Goal: Task Accomplishment & Management: Manage account settings

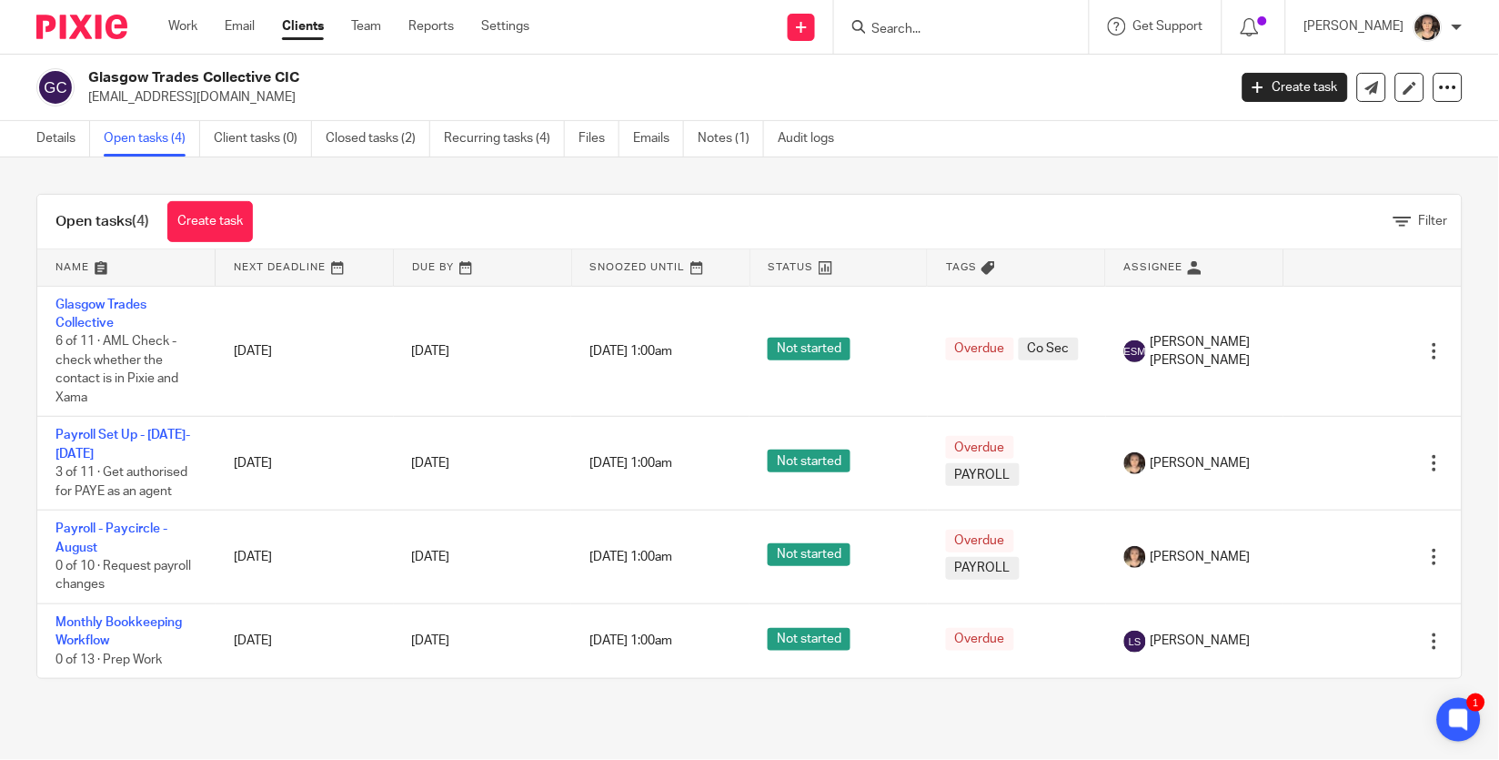
click at [935, 34] on input "Search" at bounding box center [953, 30] width 164 height 16
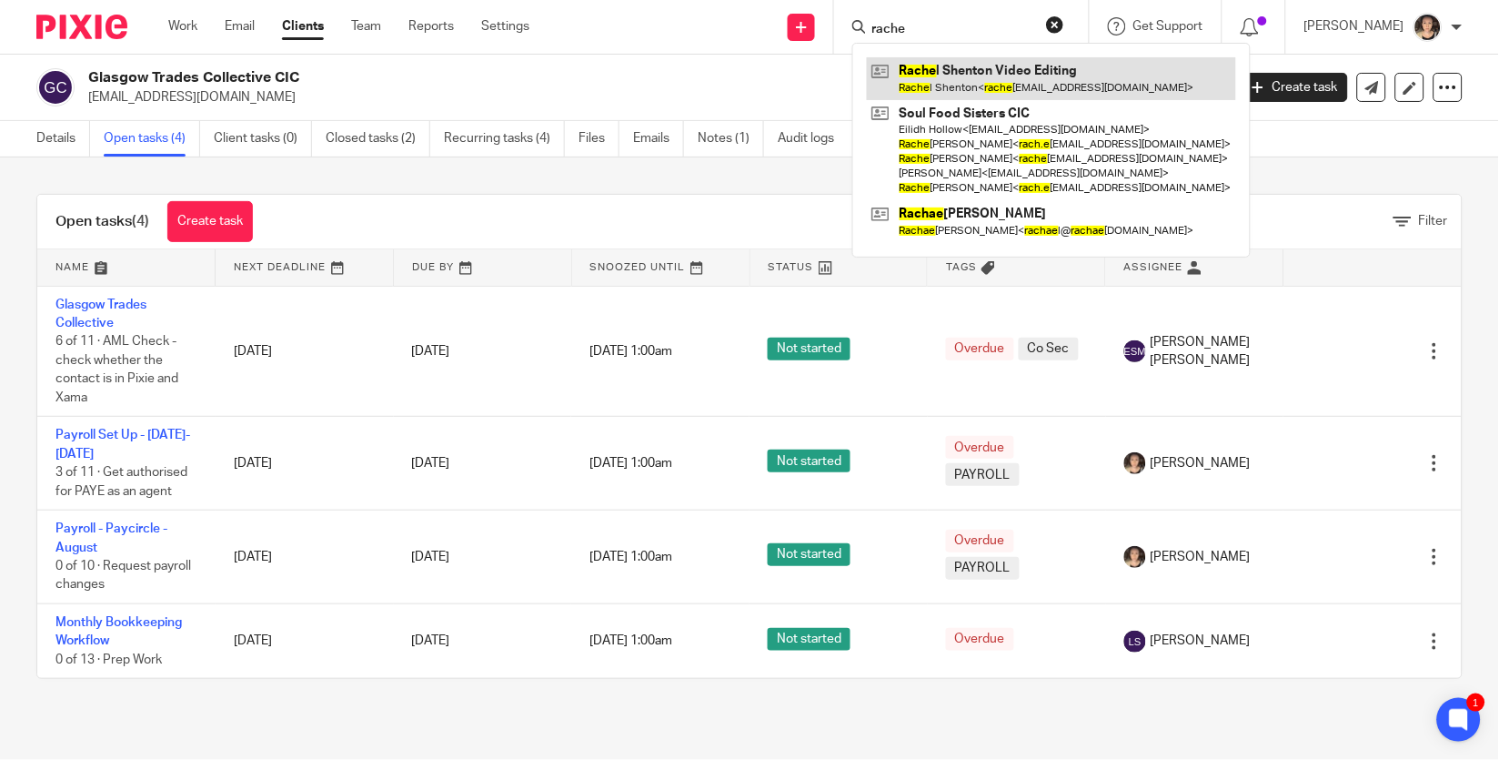
type input "rache"
click at [952, 67] on link at bounding box center [1051, 78] width 369 height 42
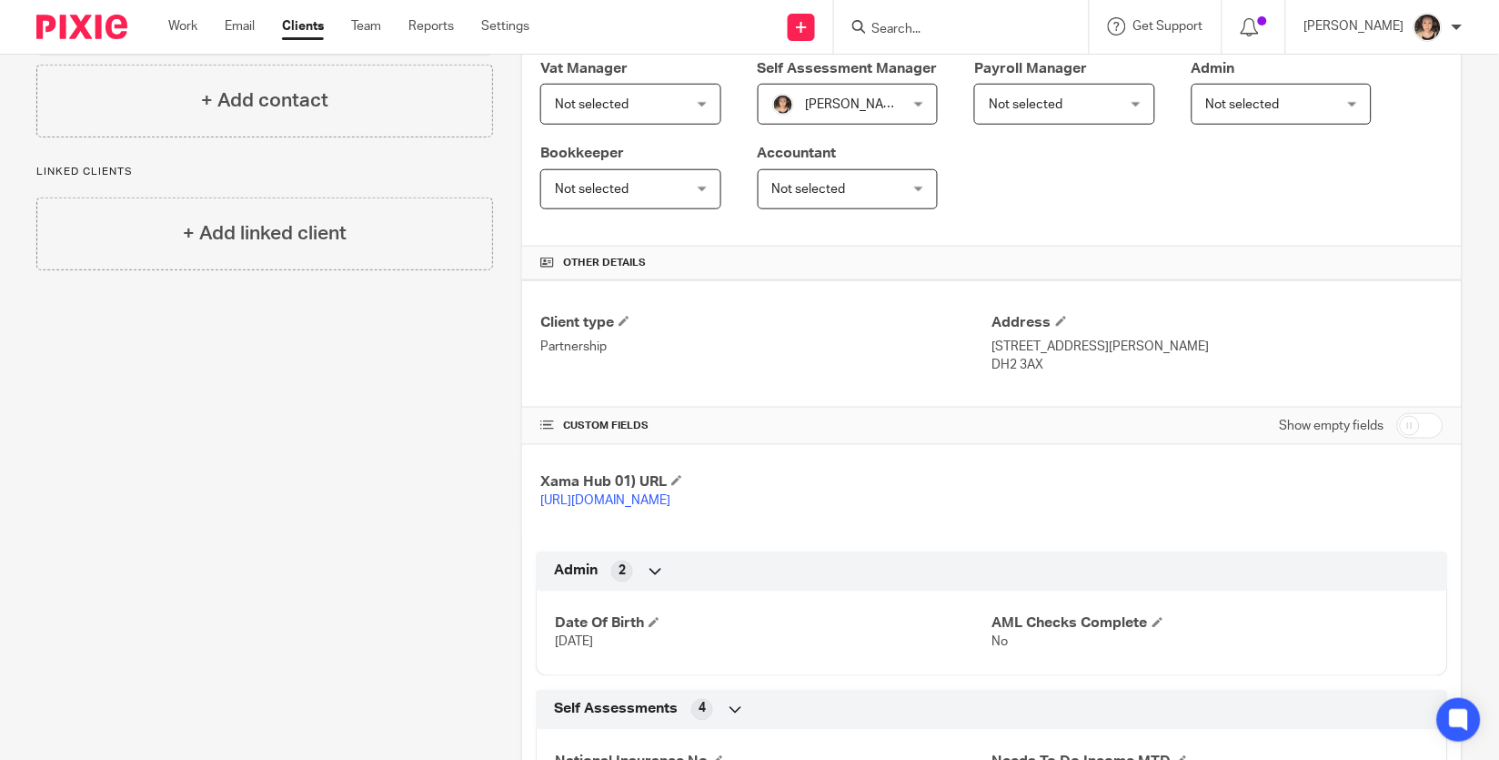
scroll to position [319, 0]
drag, startPoint x: 1053, startPoint y: 368, endPoint x: 995, endPoint y: 368, distance: 57.3
click at [995, 368] on p "DH2 3AX" at bounding box center [1218, 367] width 451 height 18
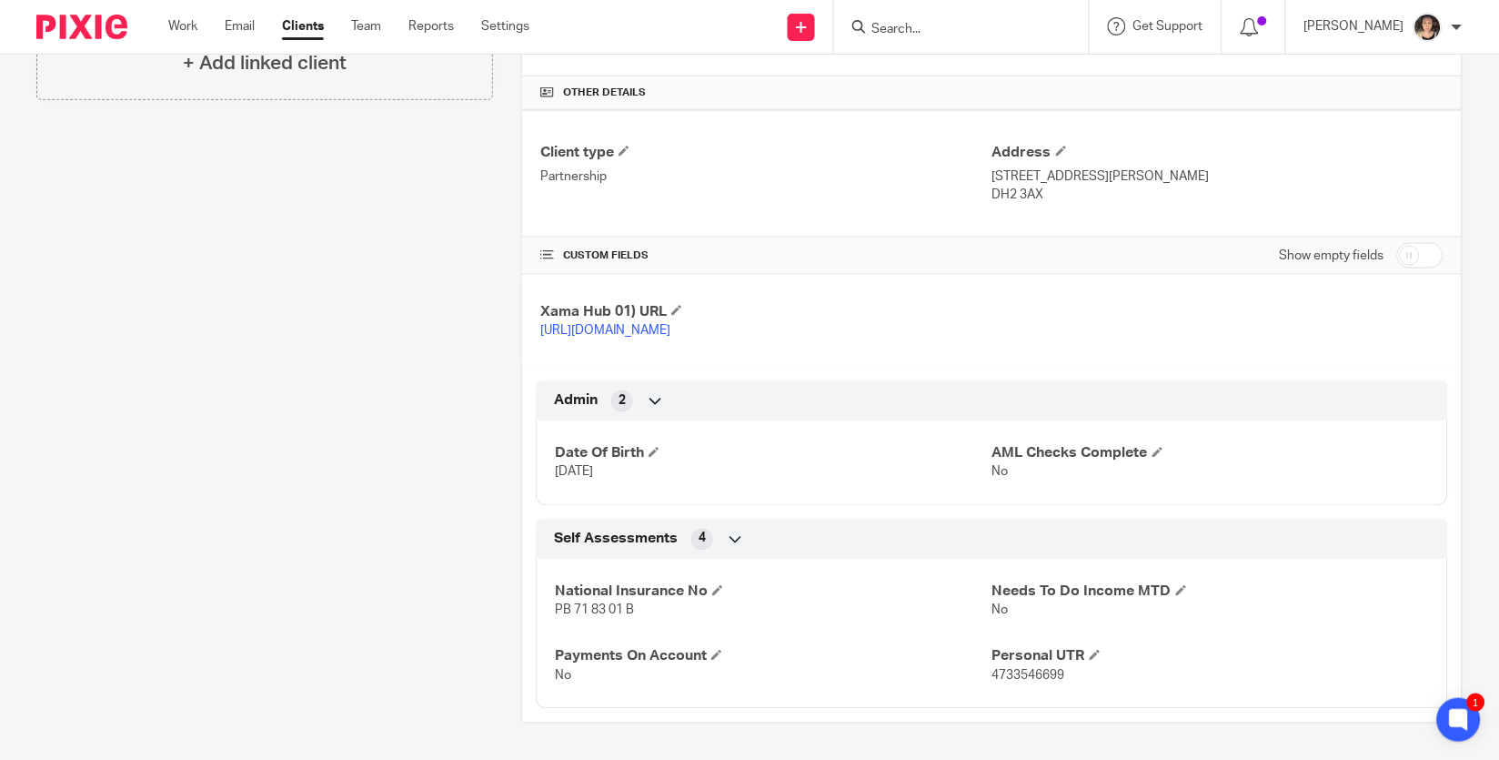
scroll to position [510, 0]
click at [1419, 243] on input "checkbox" at bounding box center [1421, 255] width 46 height 25
checkbox input "true"
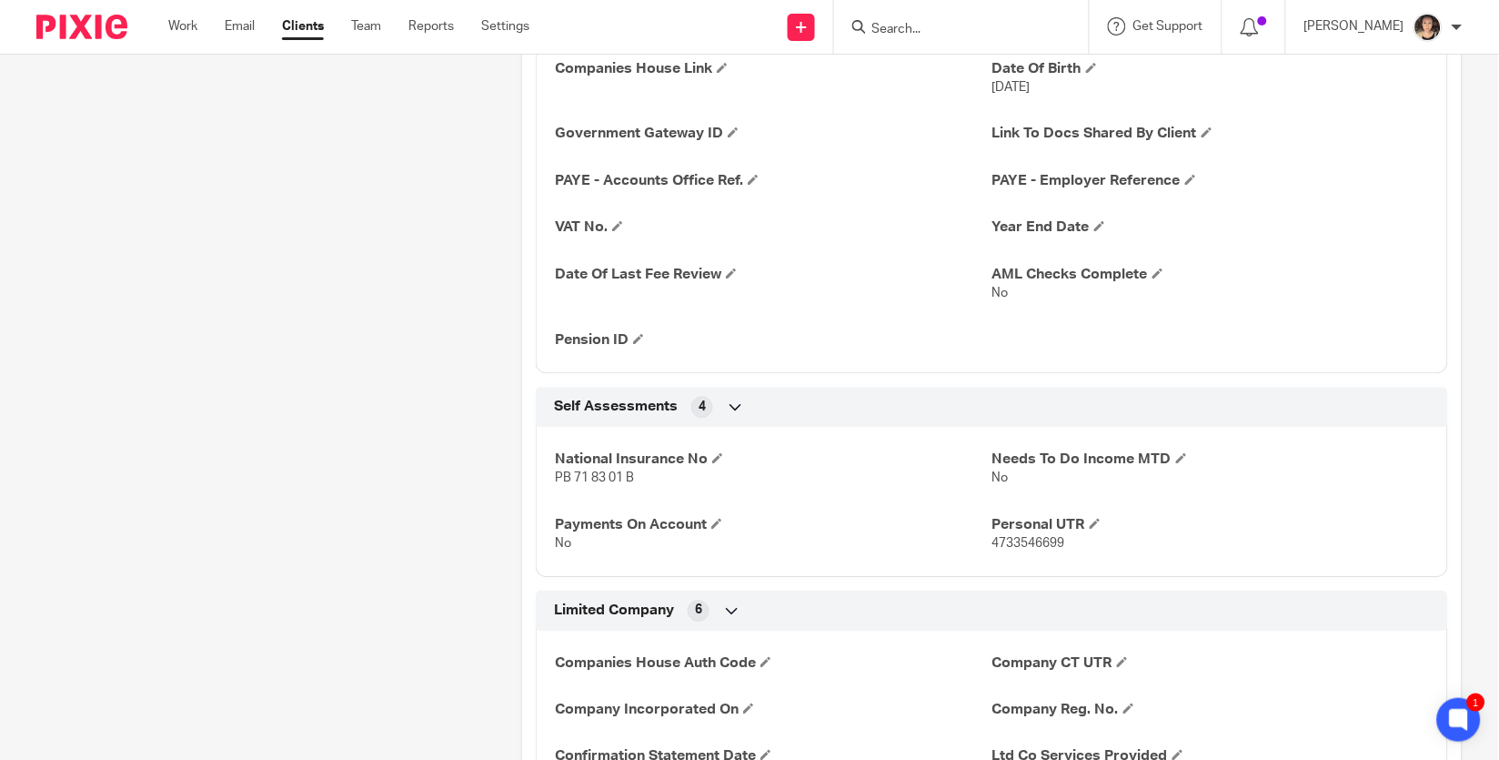
scroll to position [1070, 0]
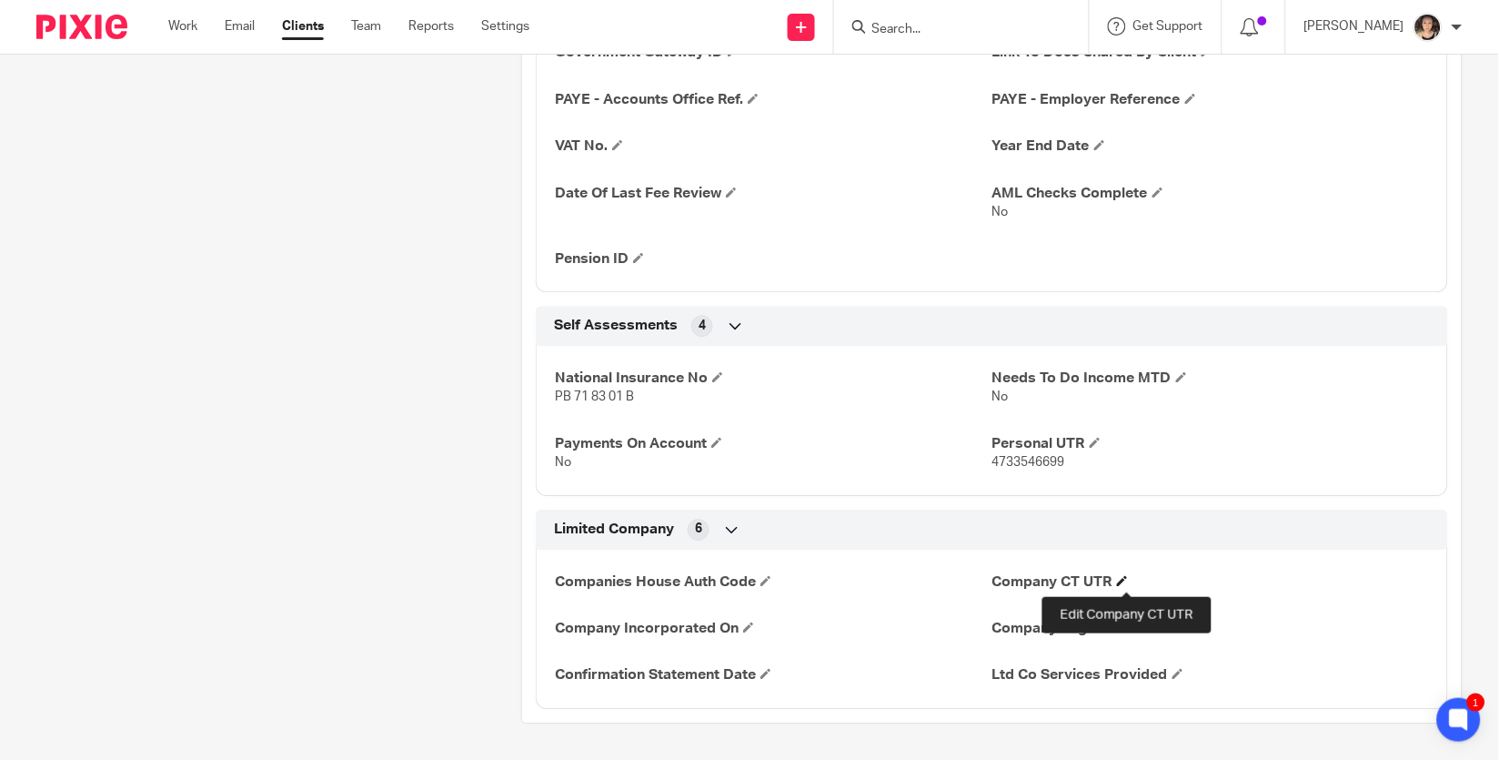
click at [1125, 580] on span at bounding box center [1122, 580] width 11 height 11
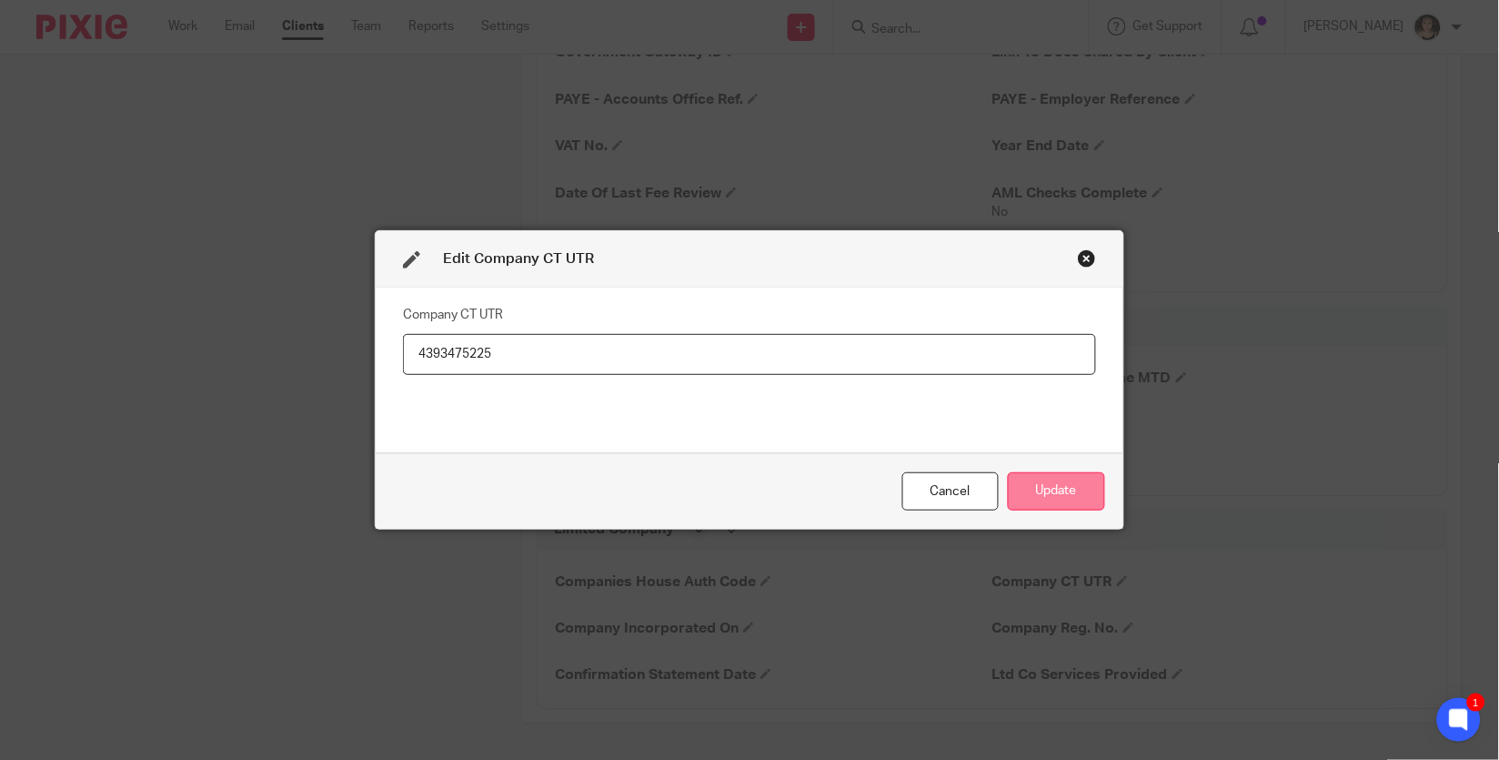
type input "4393475225"
click at [1043, 502] on button "Update" at bounding box center [1056, 491] width 97 height 39
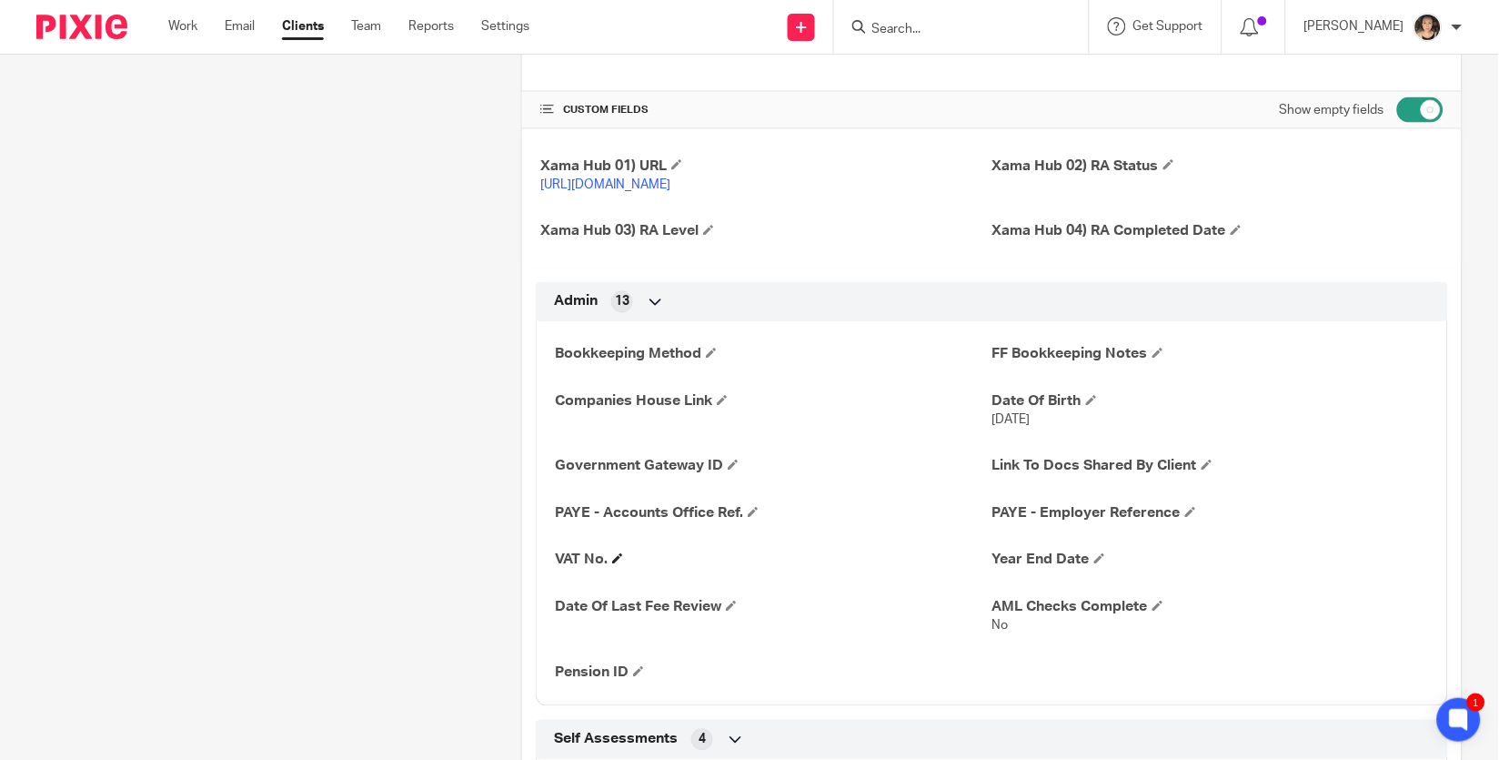
scroll to position [584, 0]
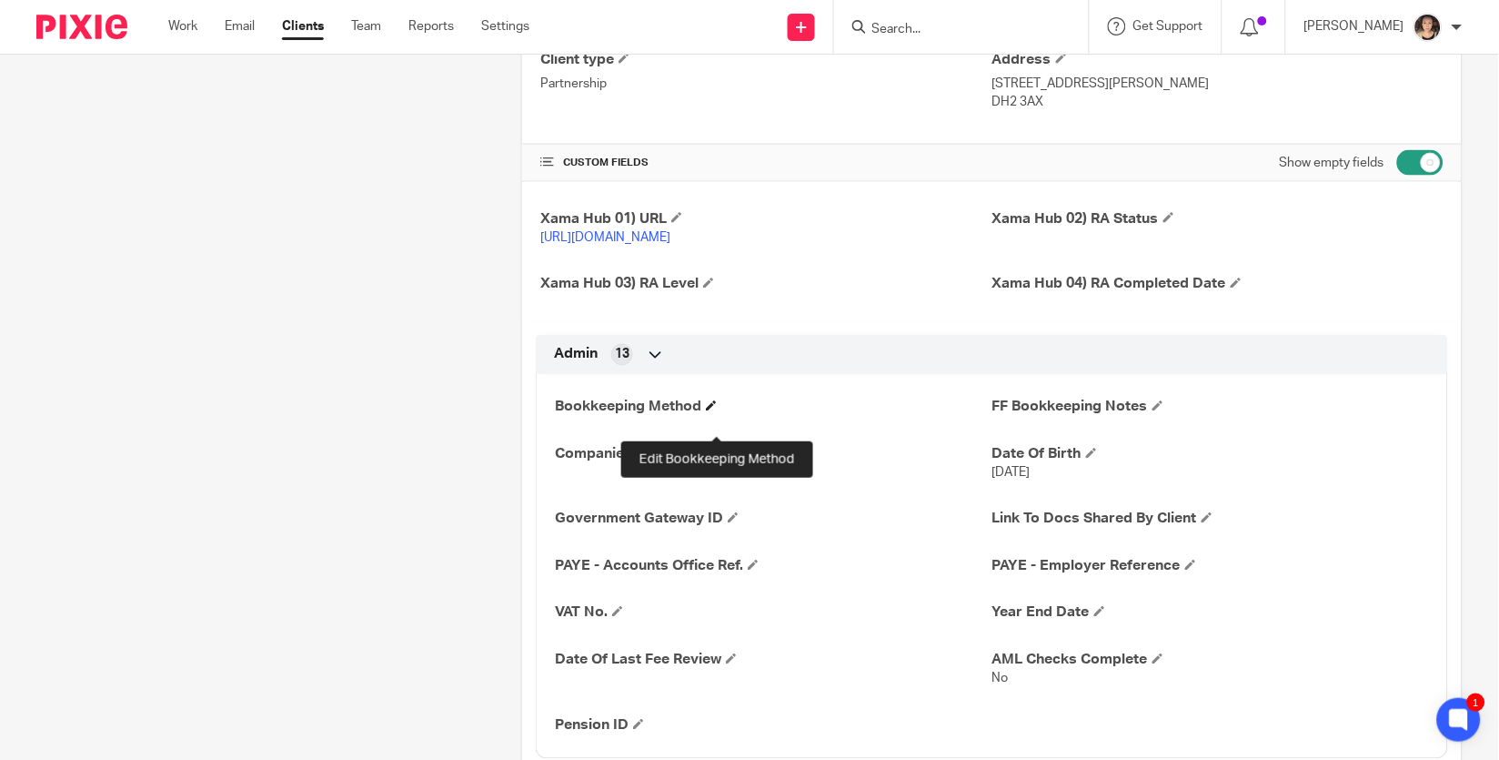
click at [715, 411] on span at bounding box center [711, 405] width 11 height 11
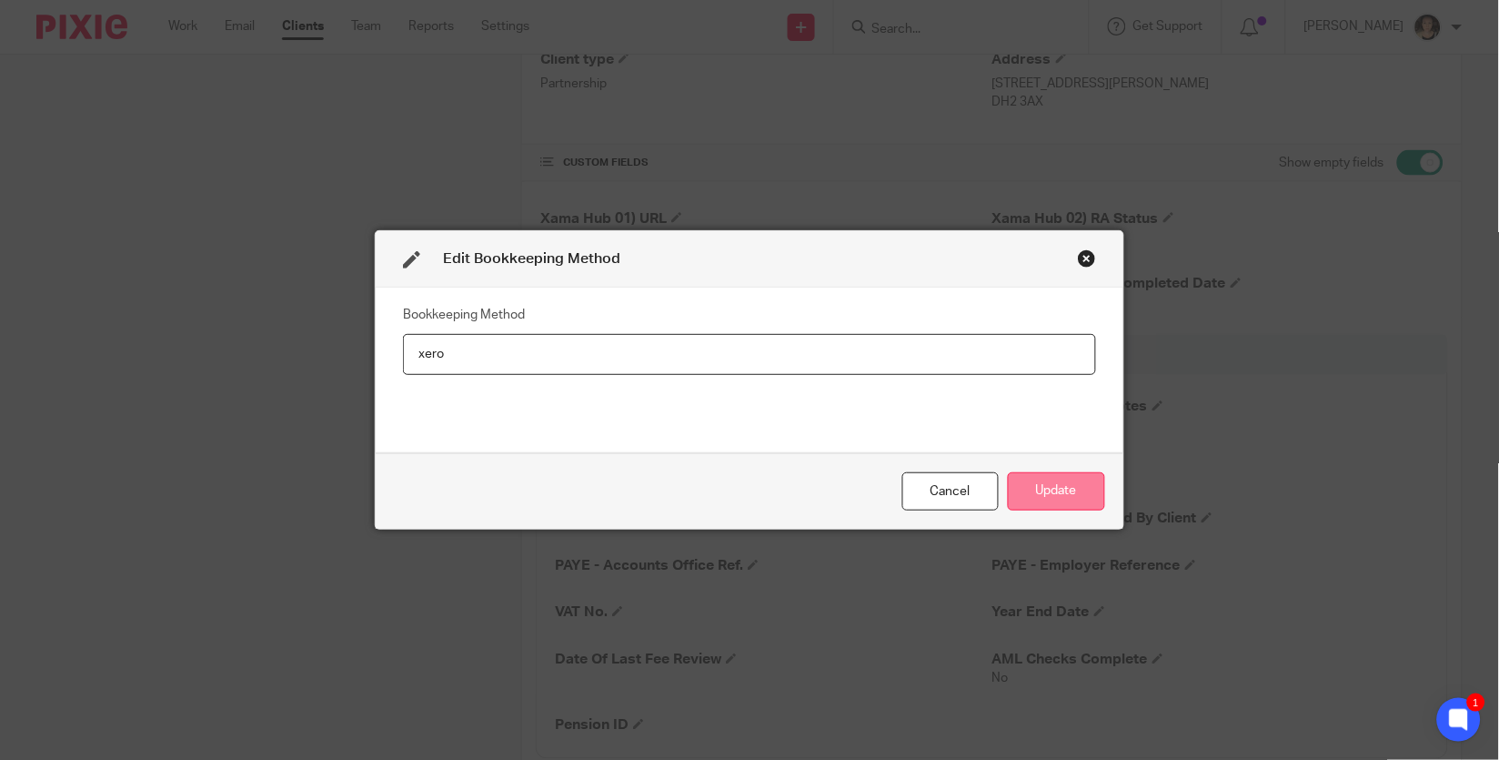
type input "xero"
click at [1054, 500] on button "Update" at bounding box center [1056, 491] width 97 height 39
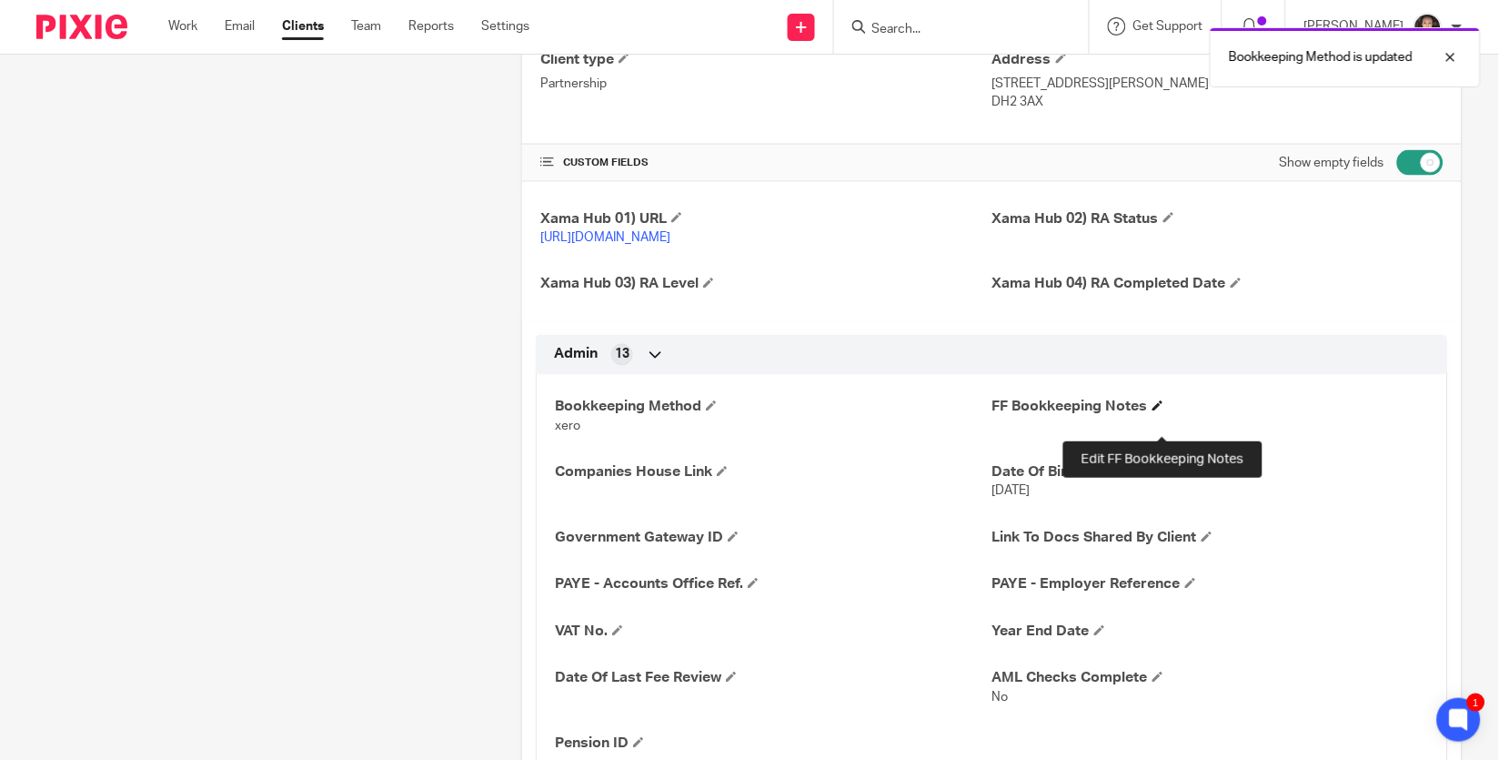
click at [1157, 411] on span at bounding box center [1158, 405] width 11 height 11
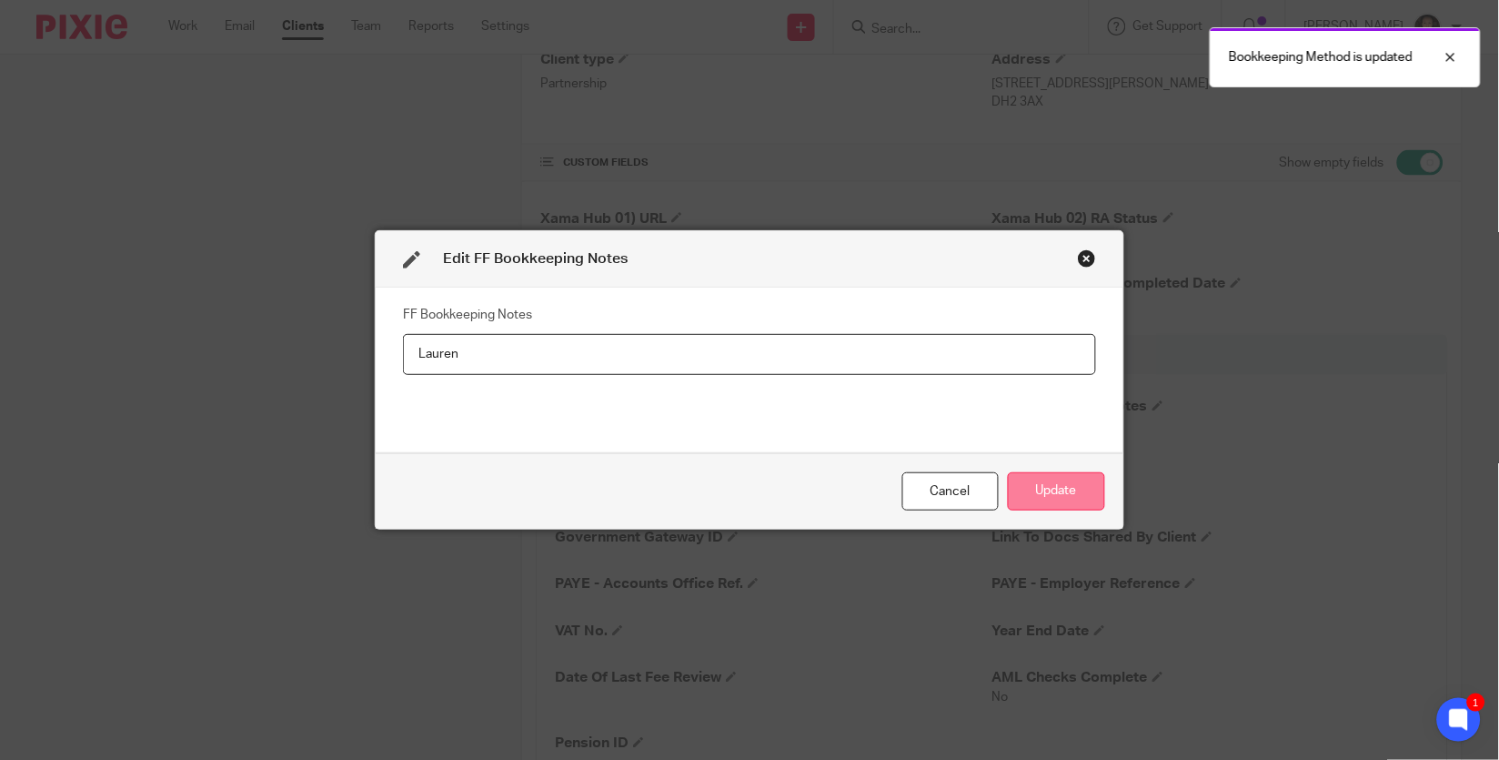
type input "Lauren"
click at [1077, 483] on button "Update" at bounding box center [1056, 491] width 97 height 39
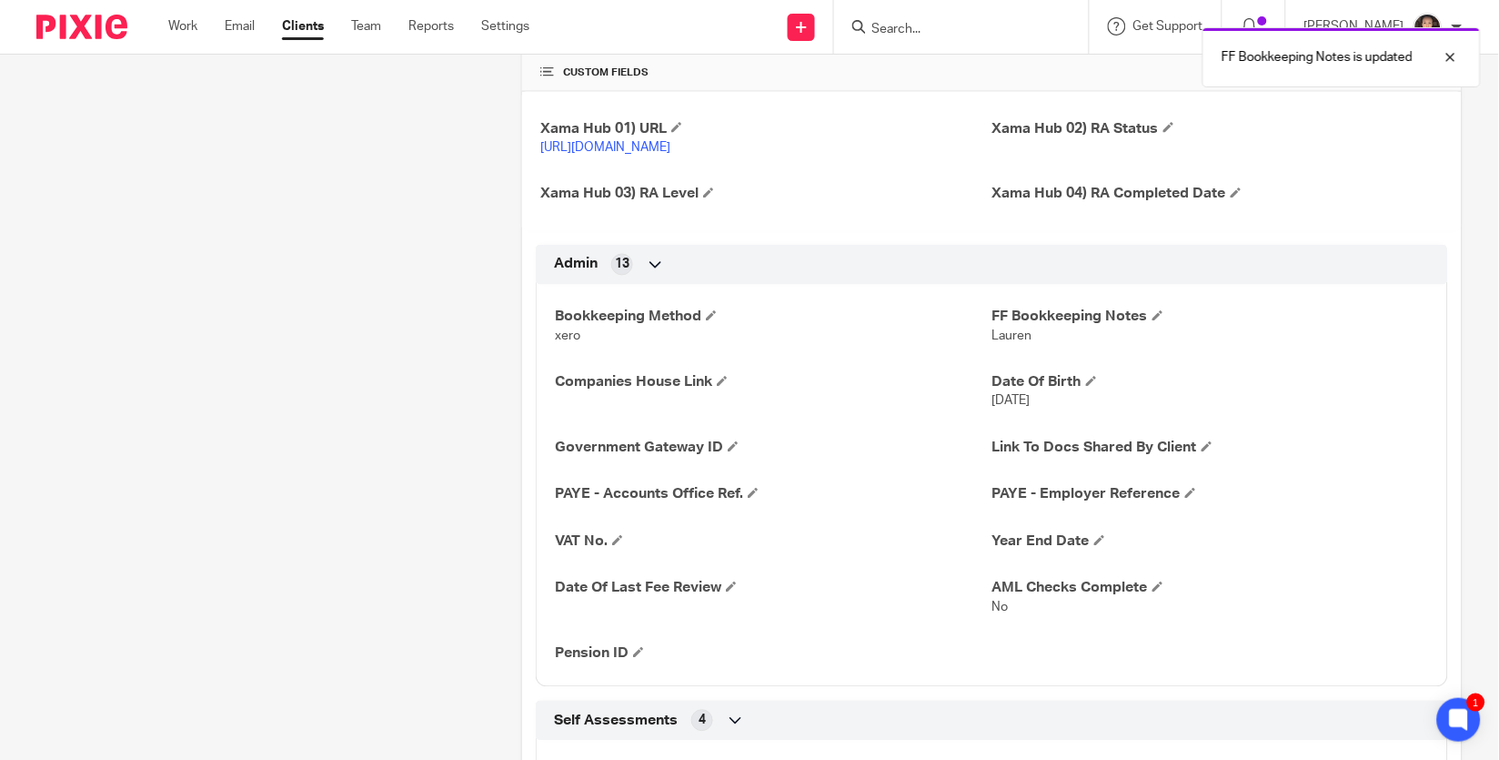
scroll to position [676, 0]
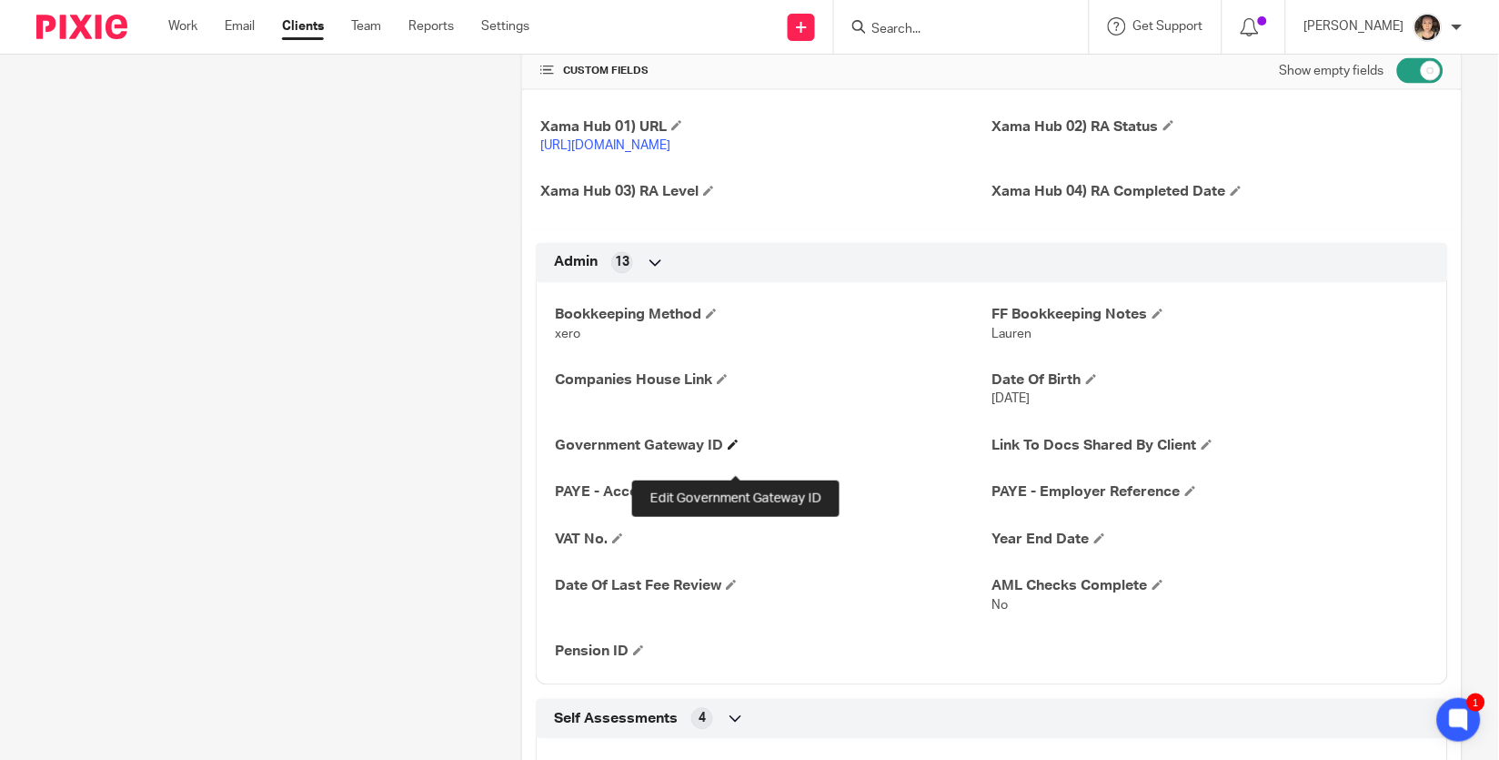
click at [733, 450] on span at bounding box center [733, 444] width 11 height 11
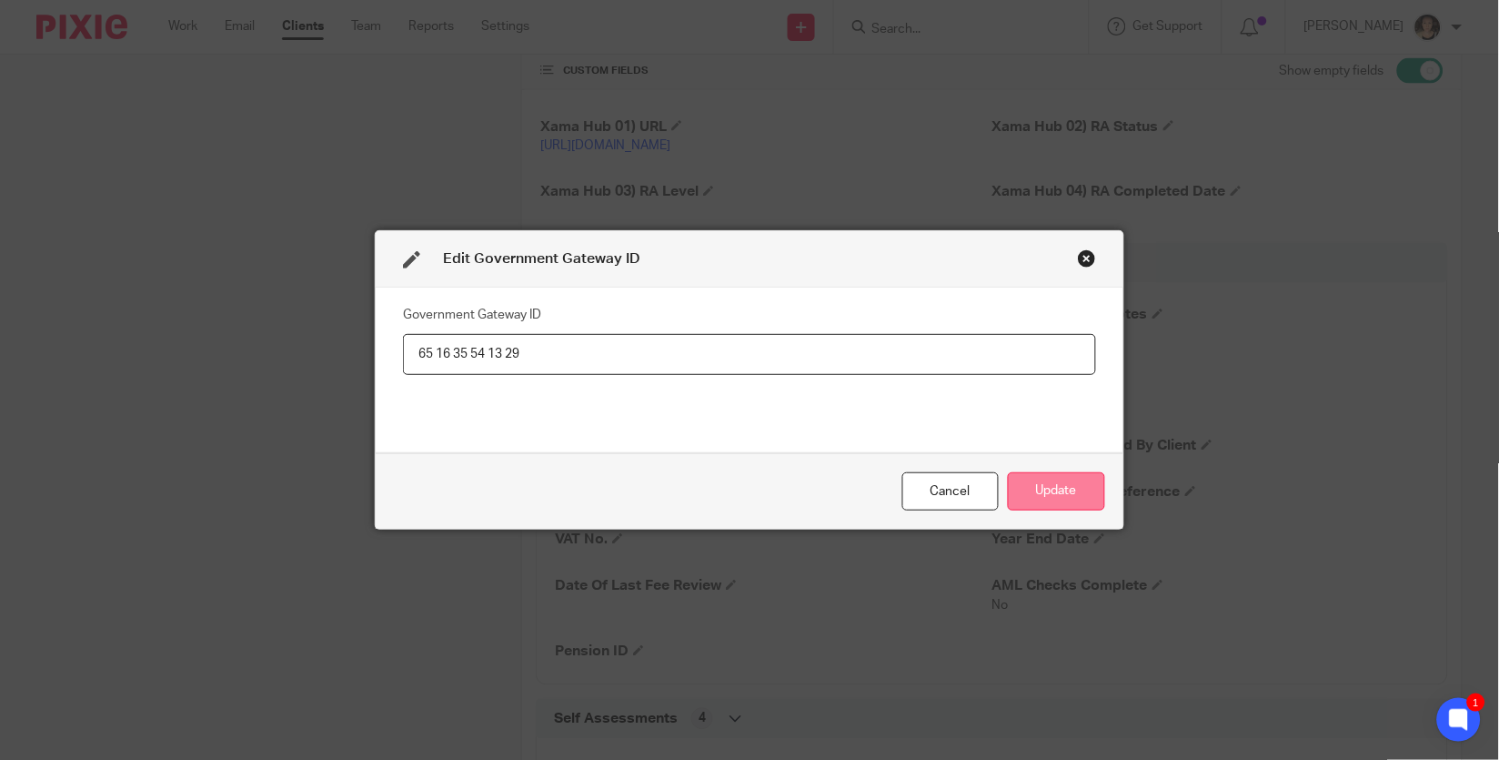
type input "65 16 35 54 13 29"
click at [1044, 497] on button "Update" at bounding box center [1056, 491] width 97 height 39
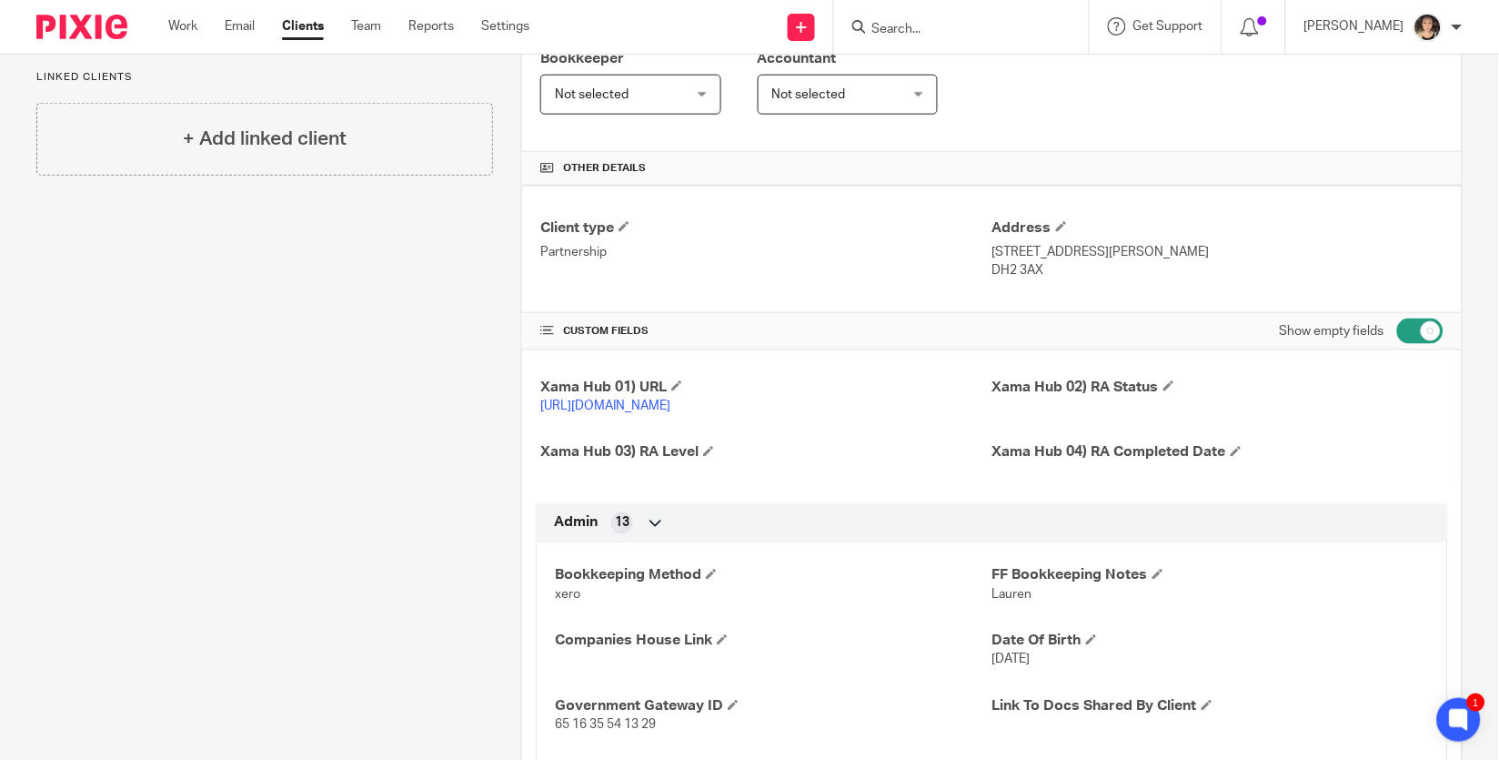
scroll to position [358, 0]
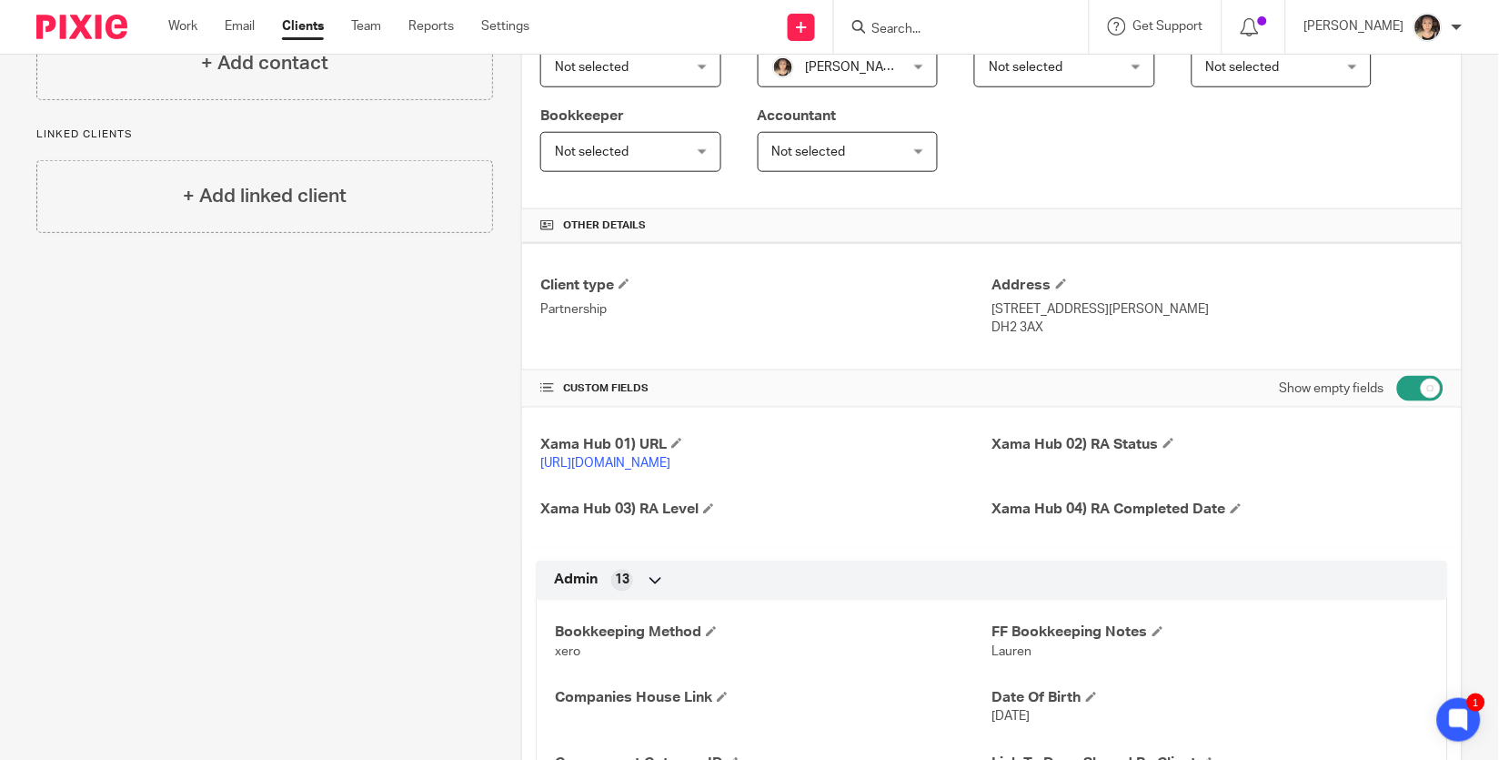
drag, startPoint x: 1067, startPoint y: 336, endPoint x: 994, endPoint y: 333, distance: 73.7
click at [994, 333] on p "DH2 3AX" at bounding box center [1218, 327] width 451 height 18
copy p "DH2 3AX"
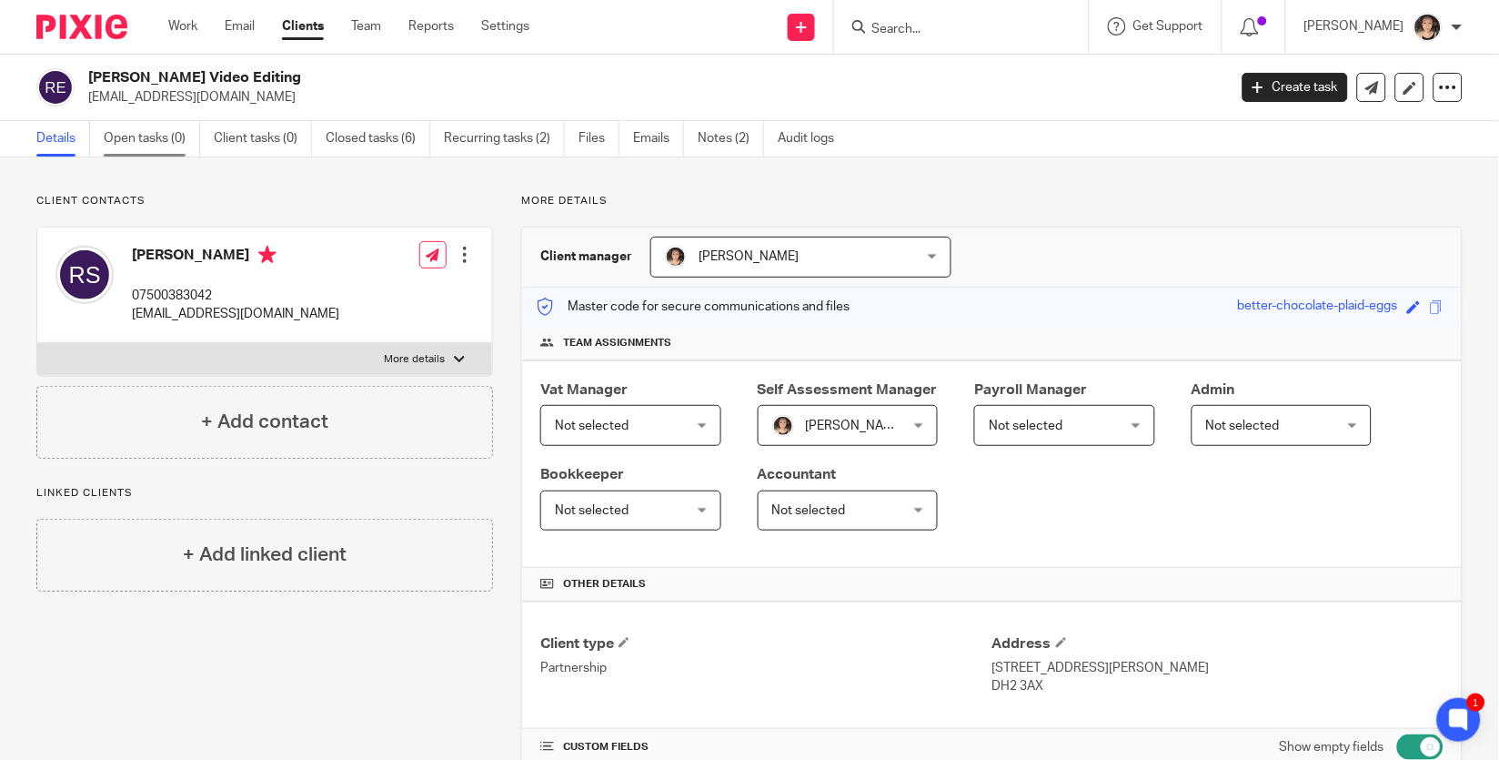
click at [162, 146] on link "Open tasks (0)" at bounding box center [152, 138] width 96 height 35
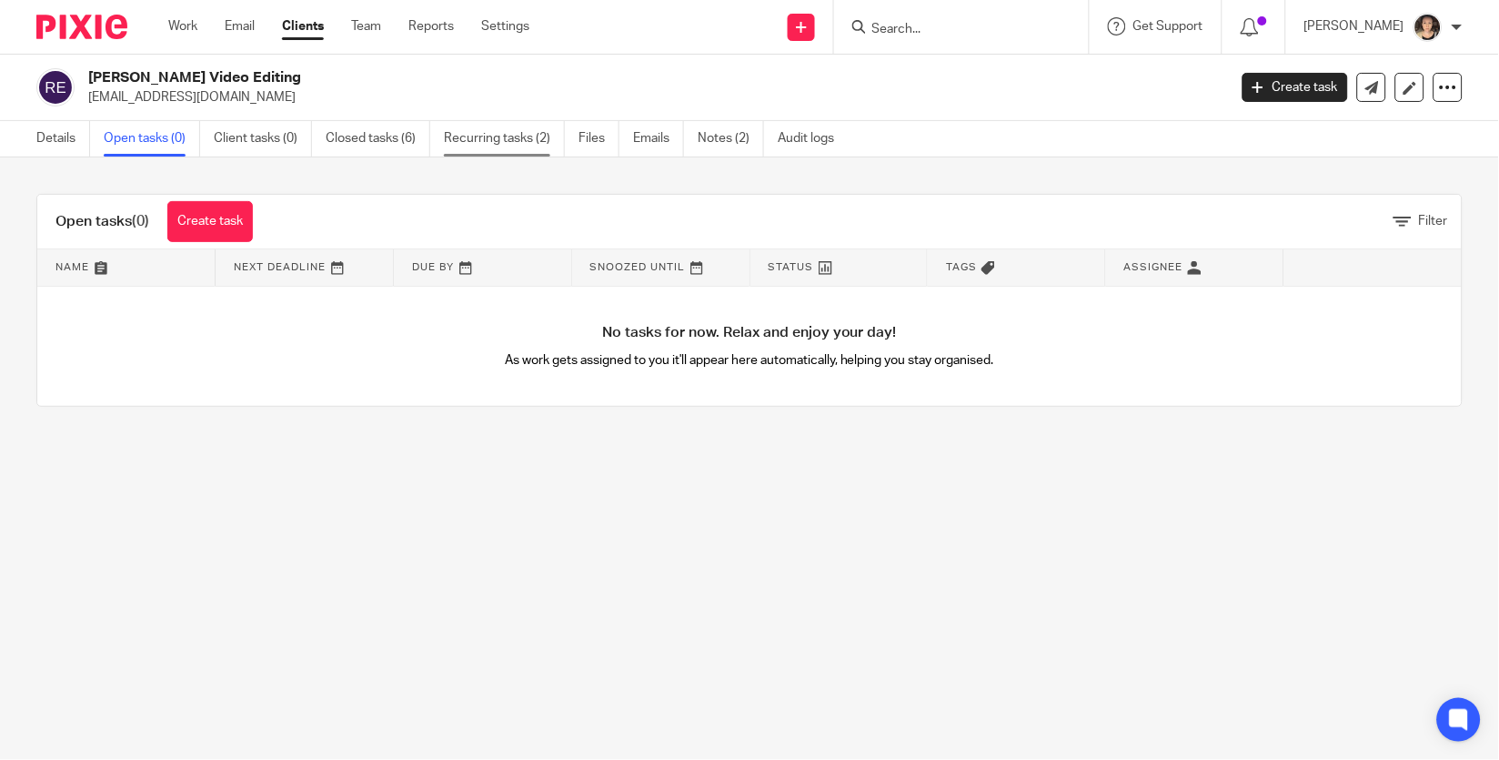
click at [499, 145] on link "Recurring tasks (2)" at bounding box center [504, 138] width 121 height 35
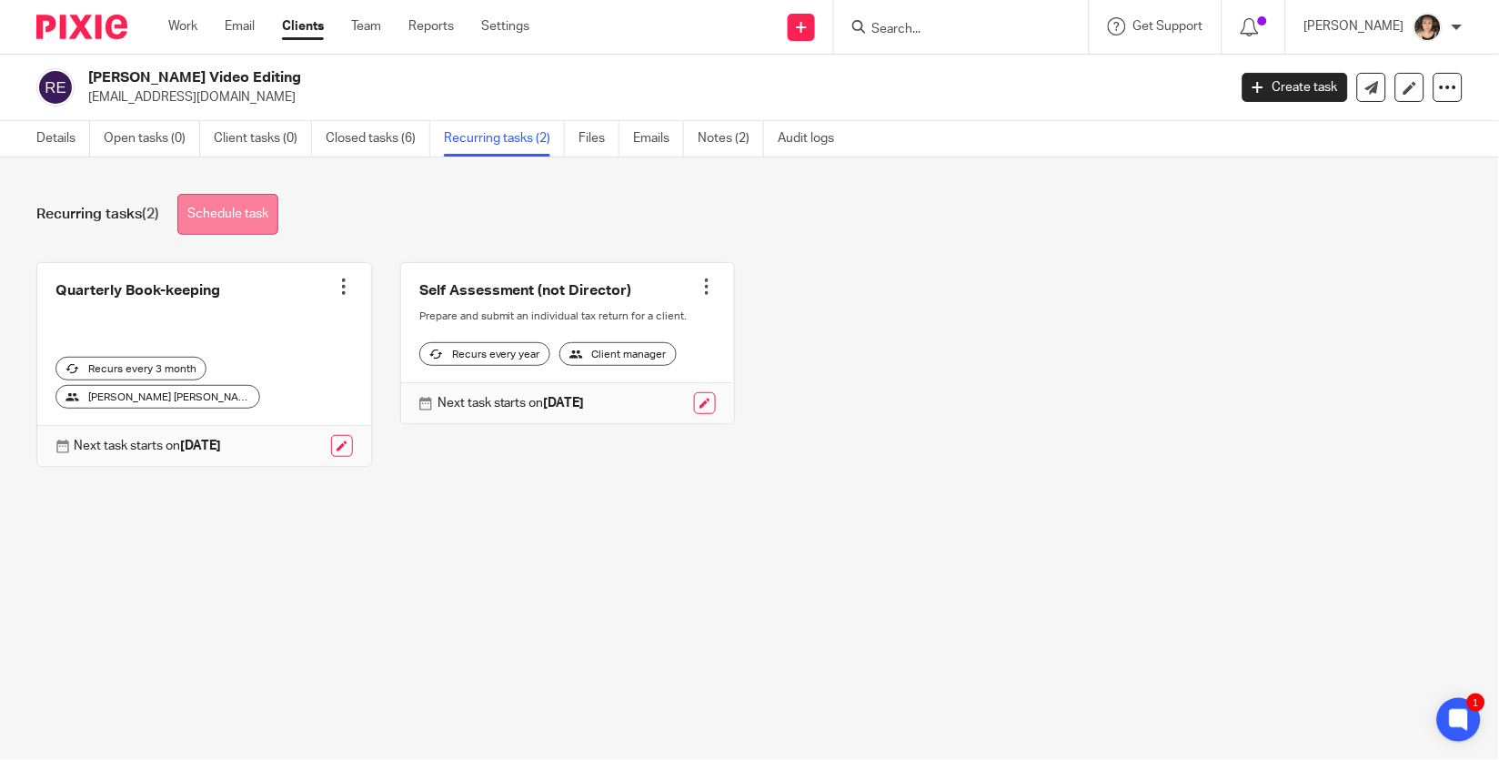
click at [216, 208] on link "Schedule task" at bounding box center [227, 214] width 101 height 41
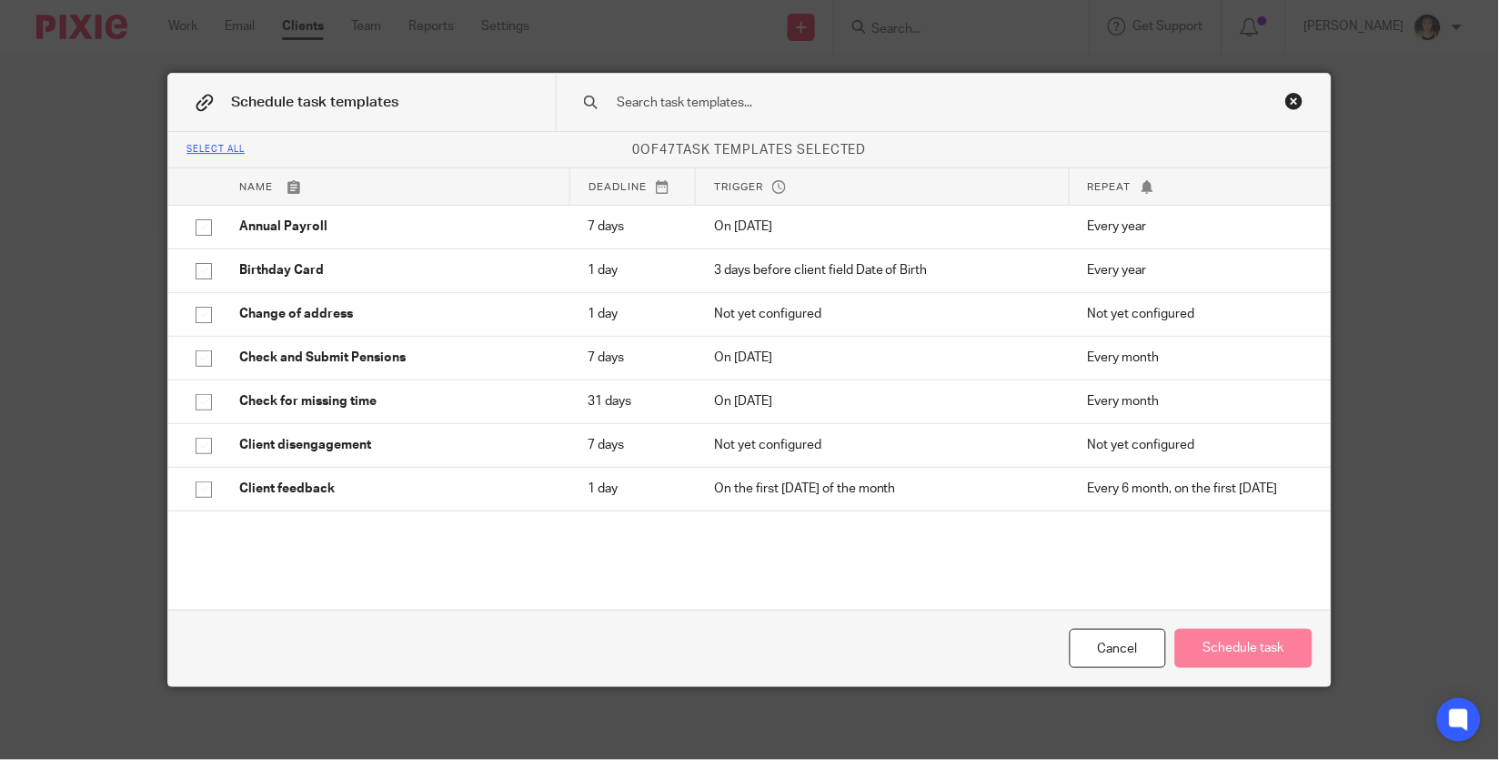
click at [640, 109] on input "text" at bounding box center [915, 103] width 600 height 20
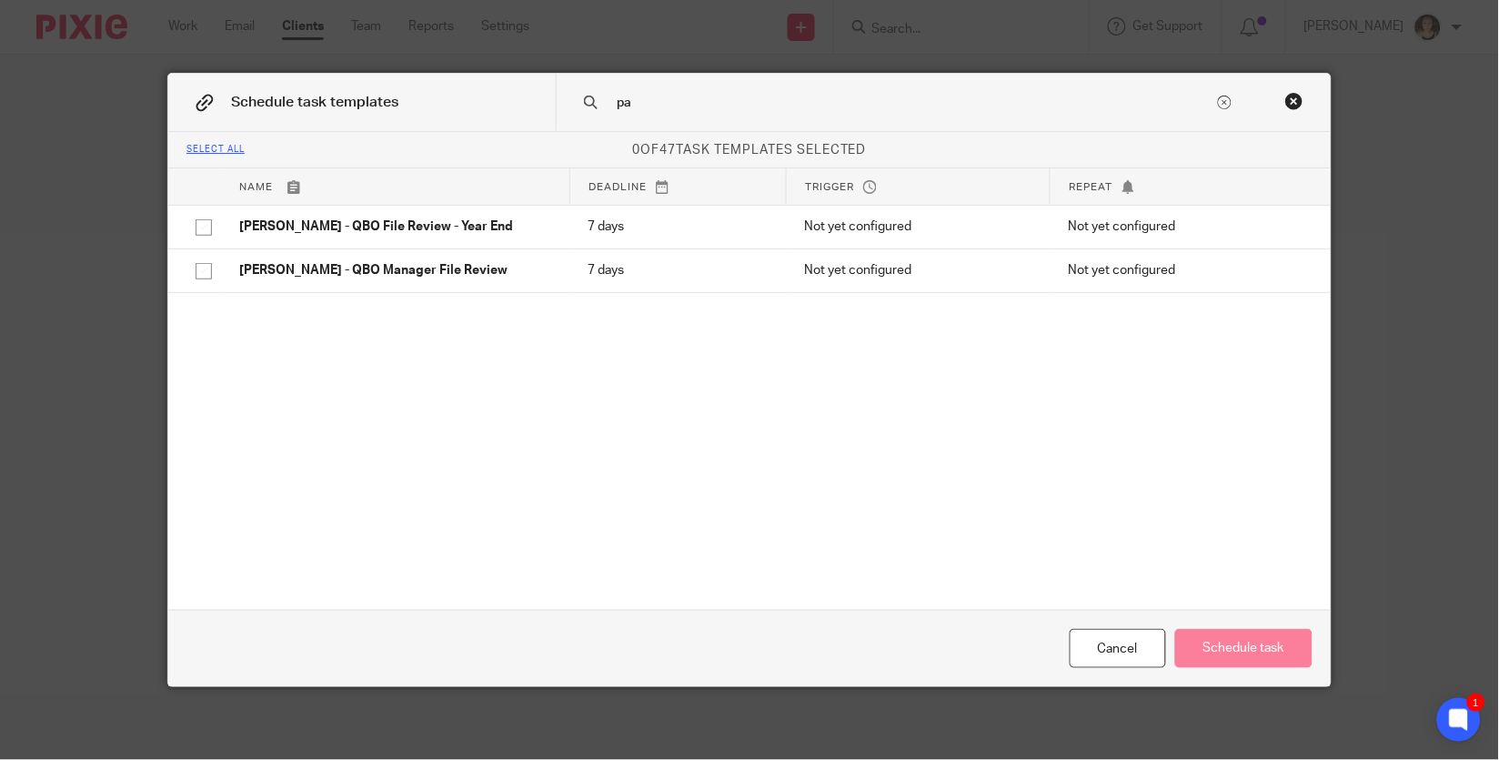
type input "p"
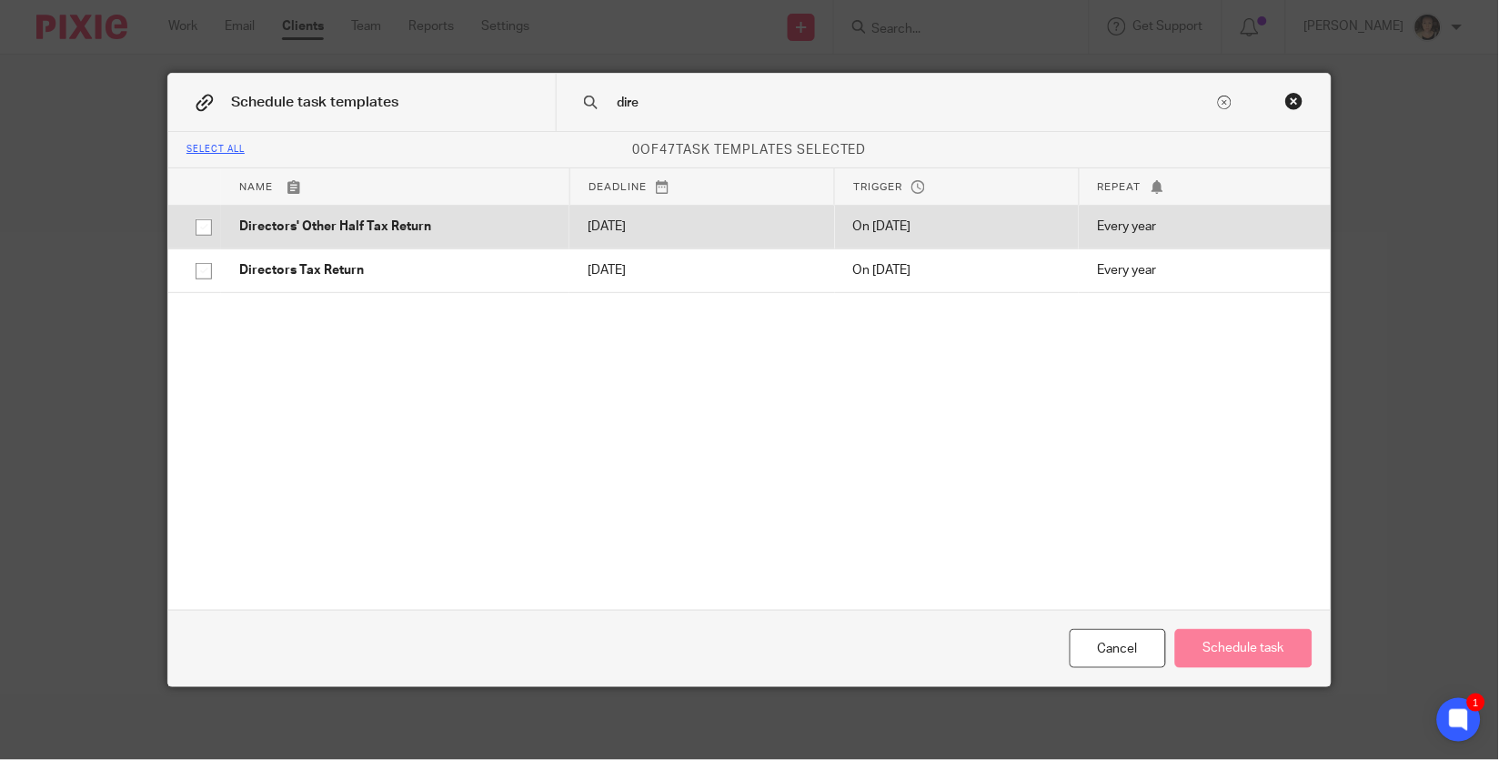
type input "dire"
click at [347, 226] on p "Directors' Other Half Tax Return" at bounding box center [395, 226] width 312 height 18
checkbox input "true"
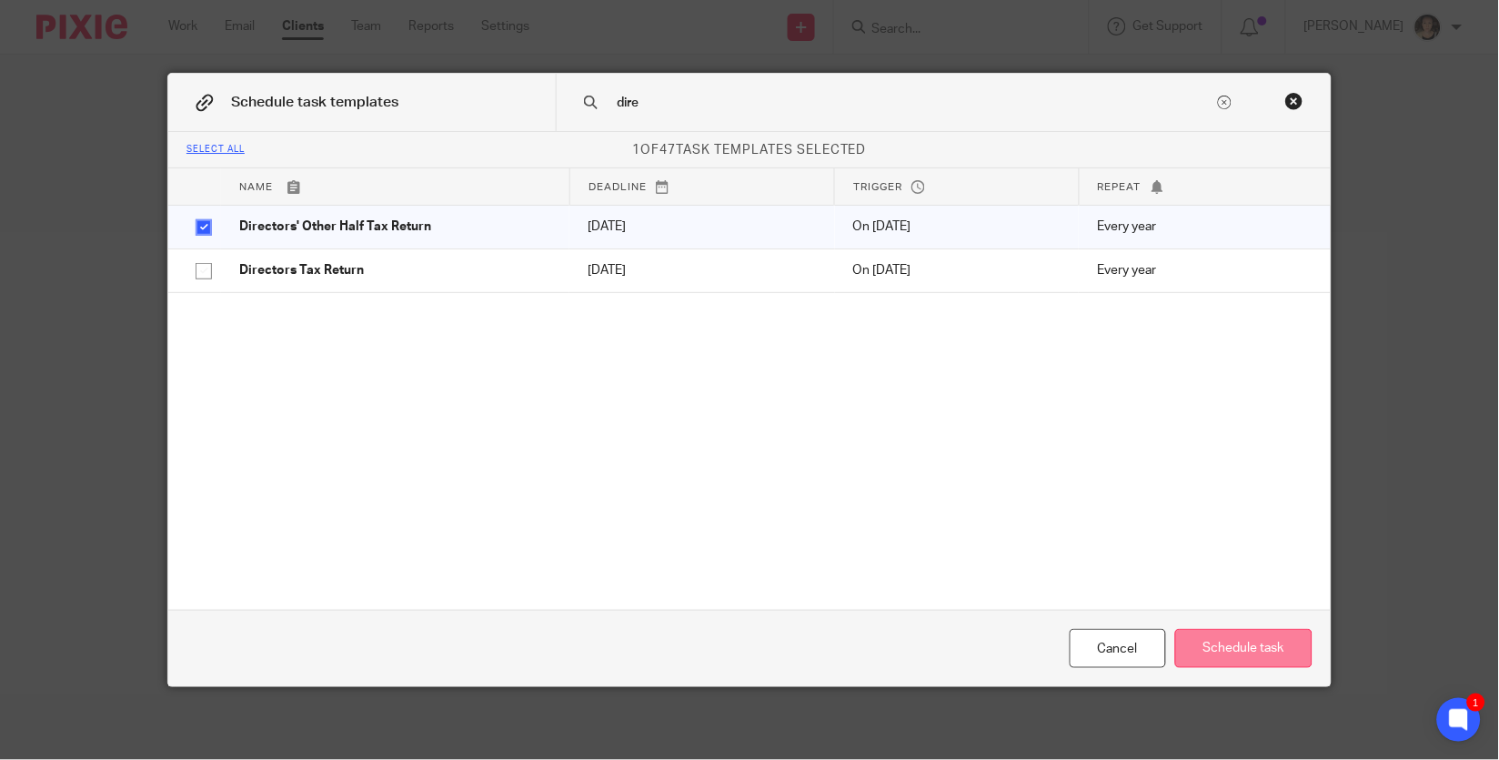
click at [1202, 649] on button "Schedule task" at bounding box center [1244, 648] width 137 height 39
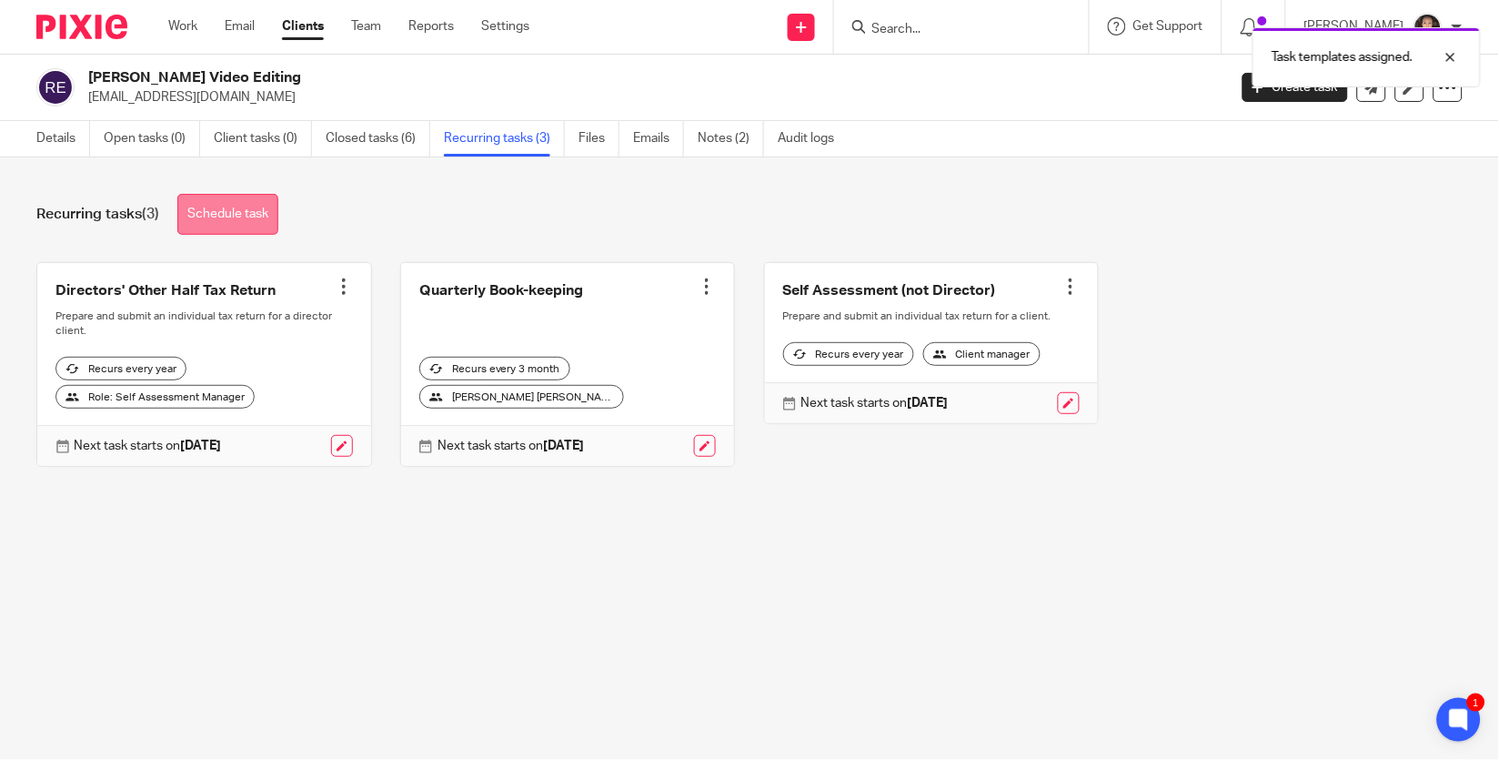
click at [234, 205] on link "Schedule task" at bounding box center [227, 214] width 101 height 41
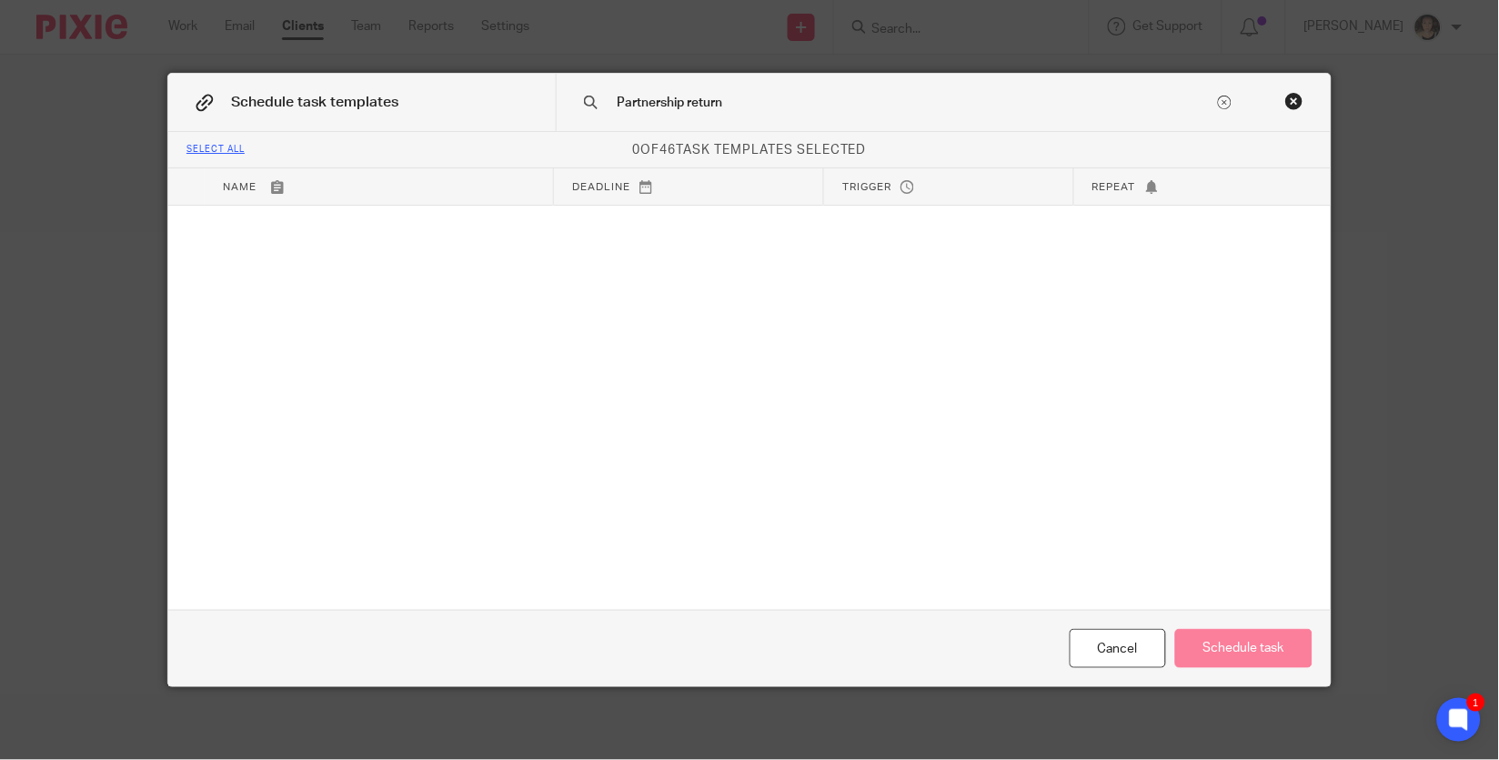
type input "Partnership return"
click at [1297, 105] on div "Close this dialog window" at bounding box center [1295, 101] width 18 height 18
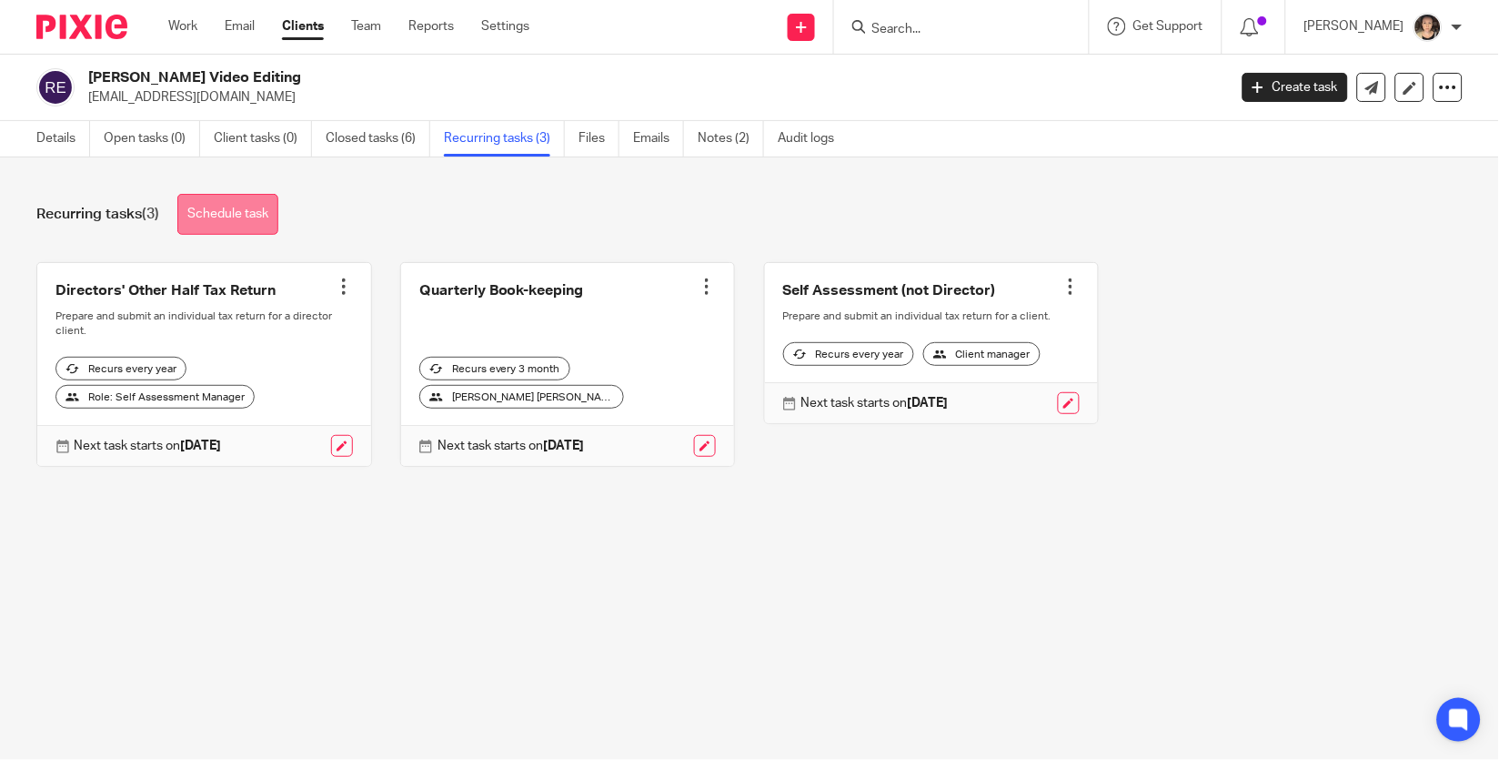
click at [242, 214] on link "Schedule task" at bounding box center [227, 214] width 101 height 41
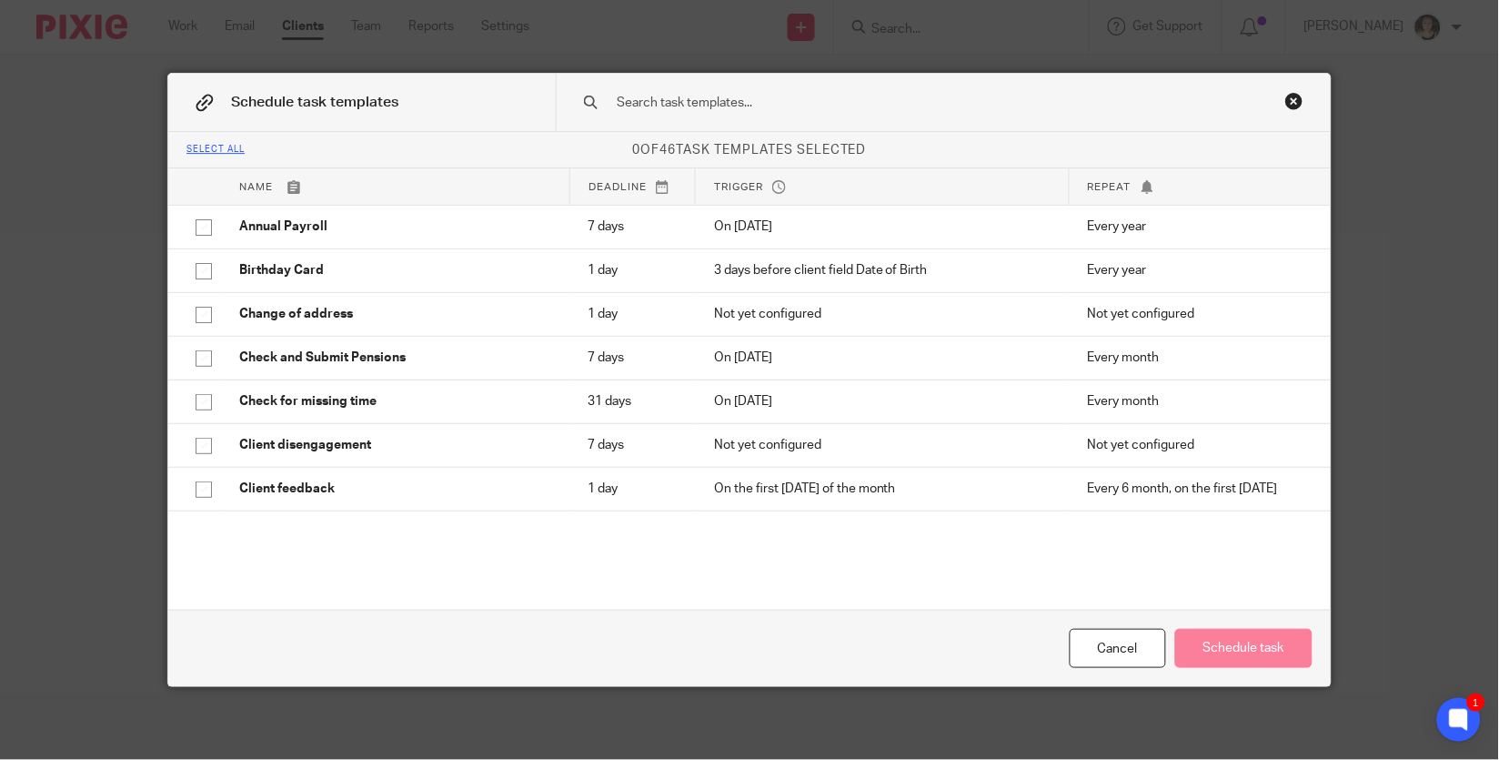
click at [1300, 102] on div "Close this dialog window" at bounding box center [1295, 101] width 18 height 18
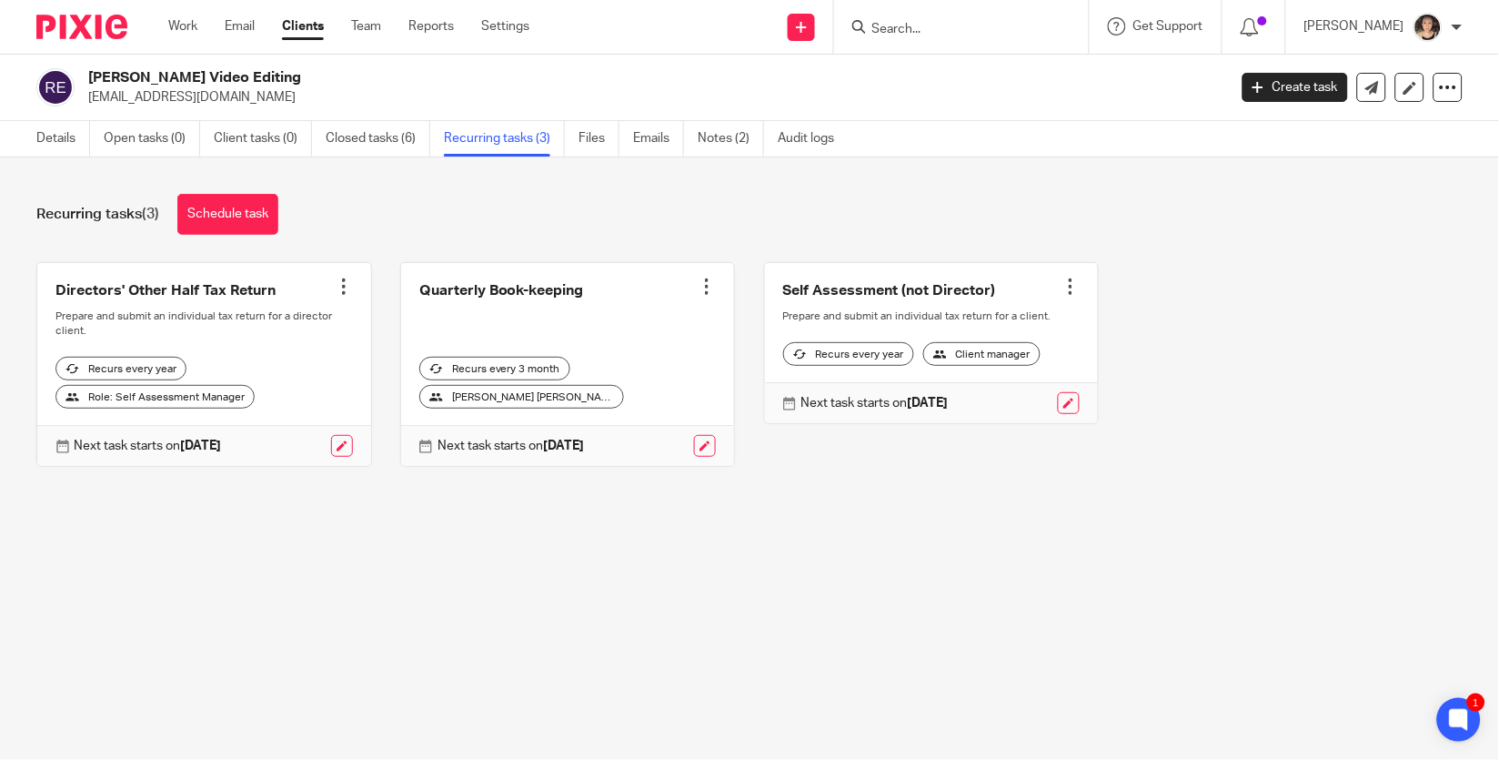
click at [17, 149] on div "Details Open tasks (0) Client tasks (0) Closed tasks (6) Recurring tasks (3) Fi…" at bounding box center [440, 138] width 880 height 35
click at [72, 141] on link "Details" at bounding box center [63, 138] width 54 height 35
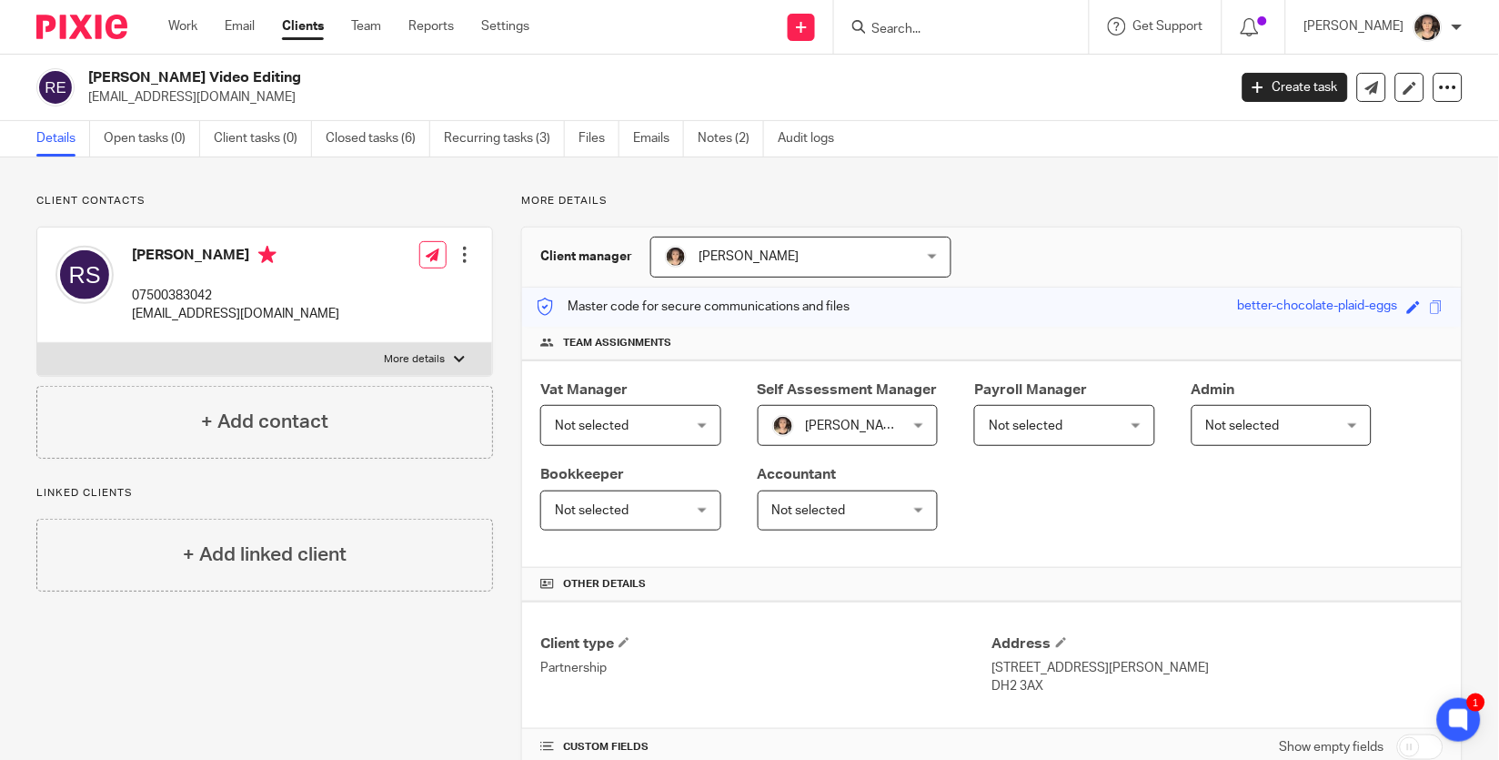
click at [926, 34] on input "Search" at bounding box center [953, 30] width 164 height 16
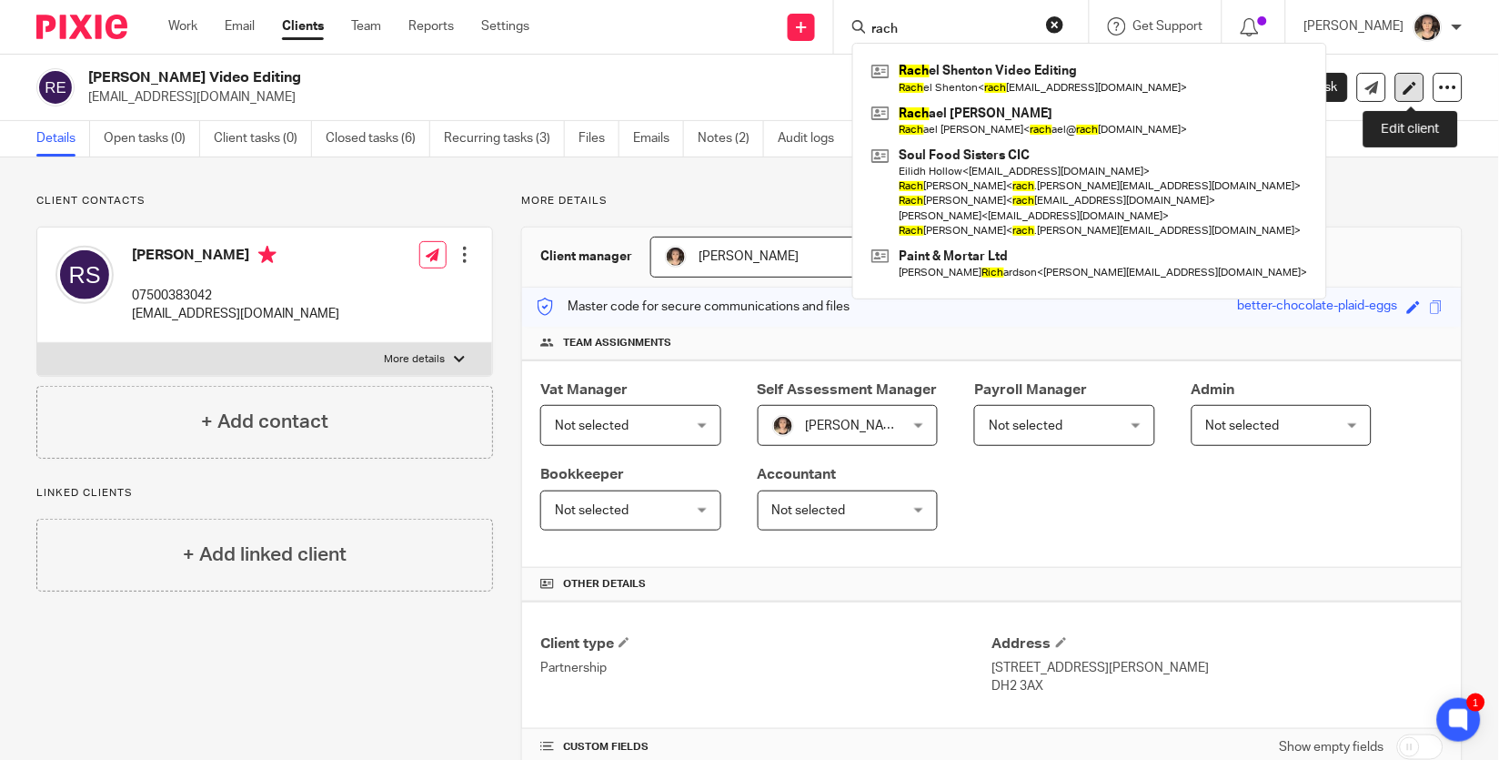
type input "rach"
click at [1408, 91] on icon at bounding box center [1411, 88] width 14 height 14
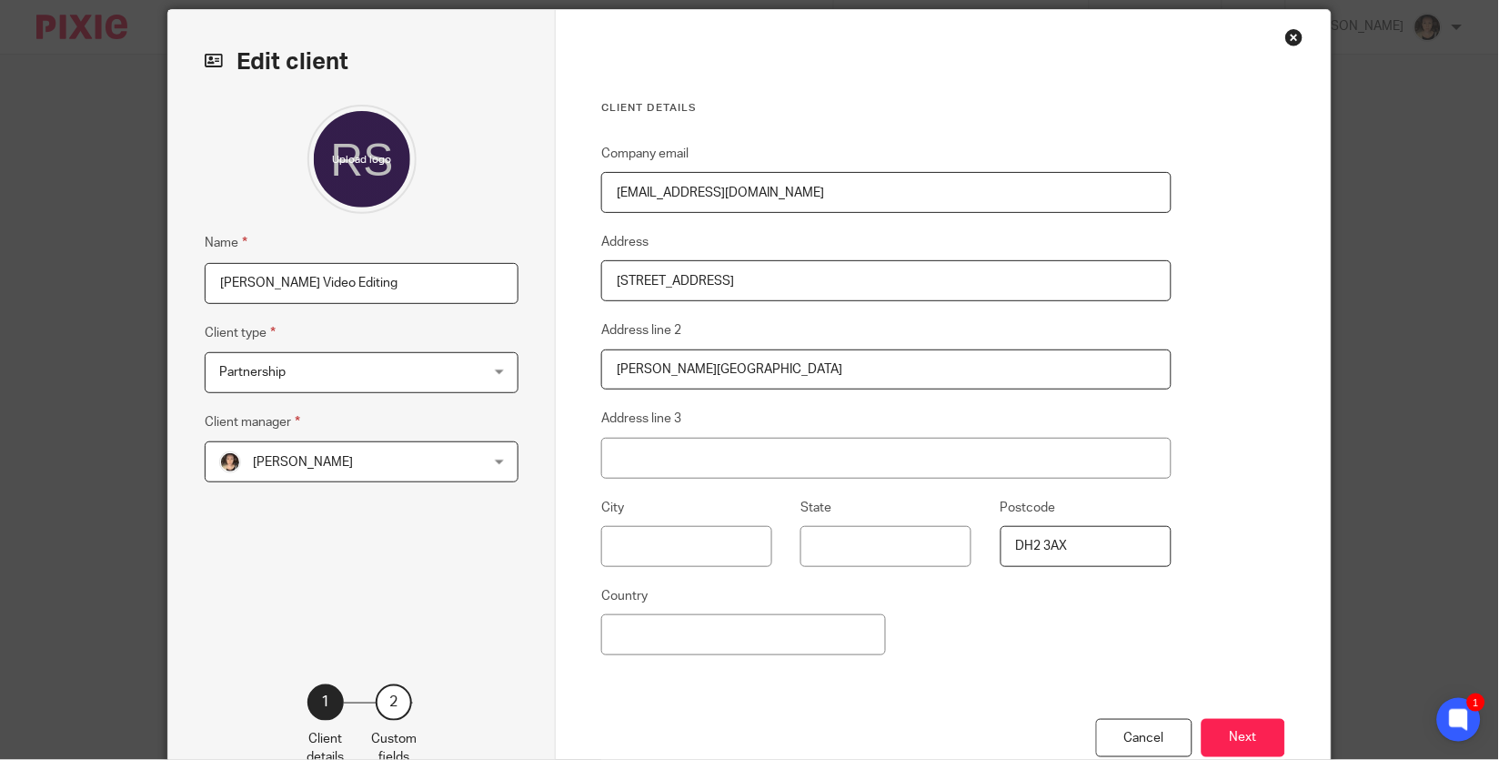
scroll to position [60, 0]
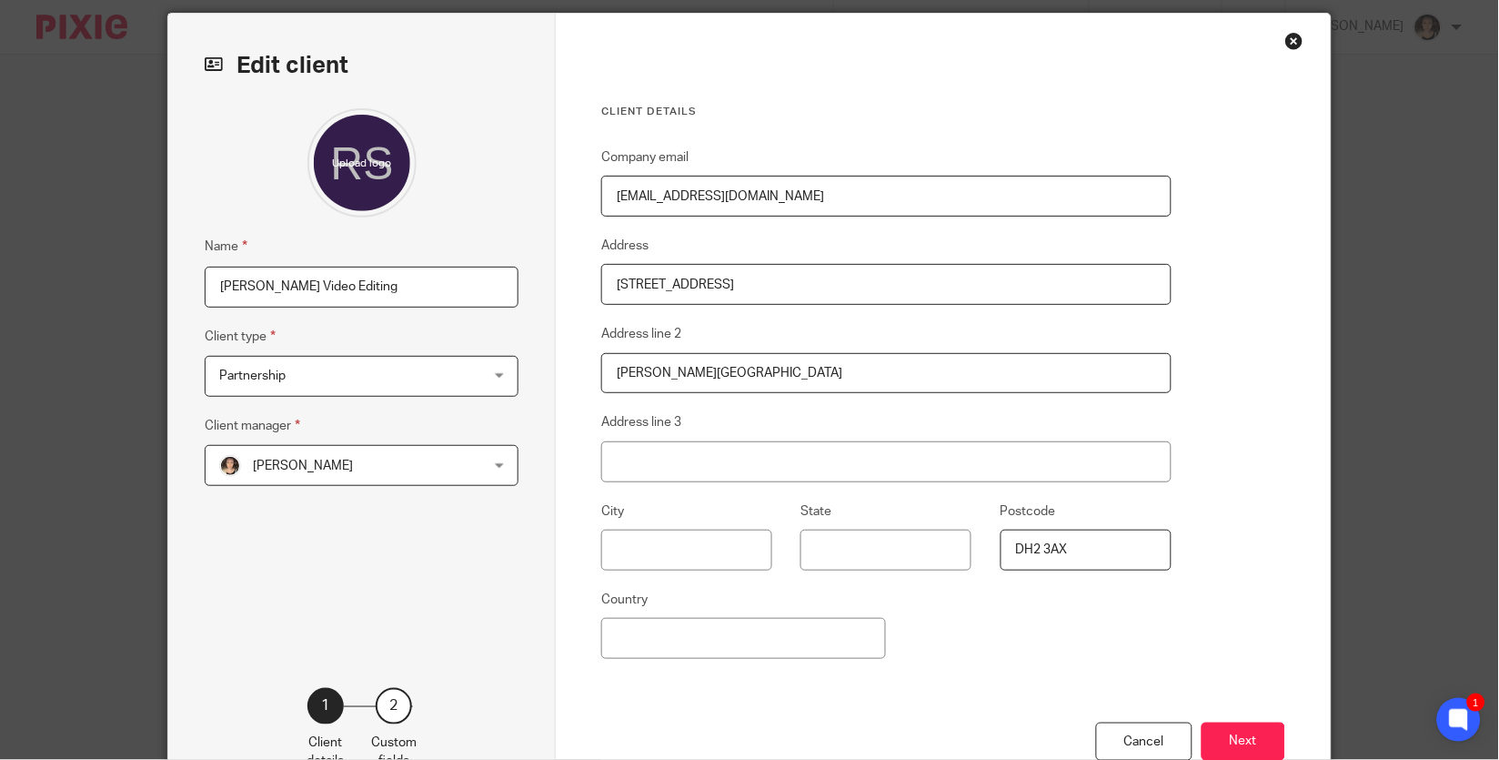
click at [423, 285] on input "[PERSON_NAME] Video Editing" at bounding box center [362, 287] width 314 height 41
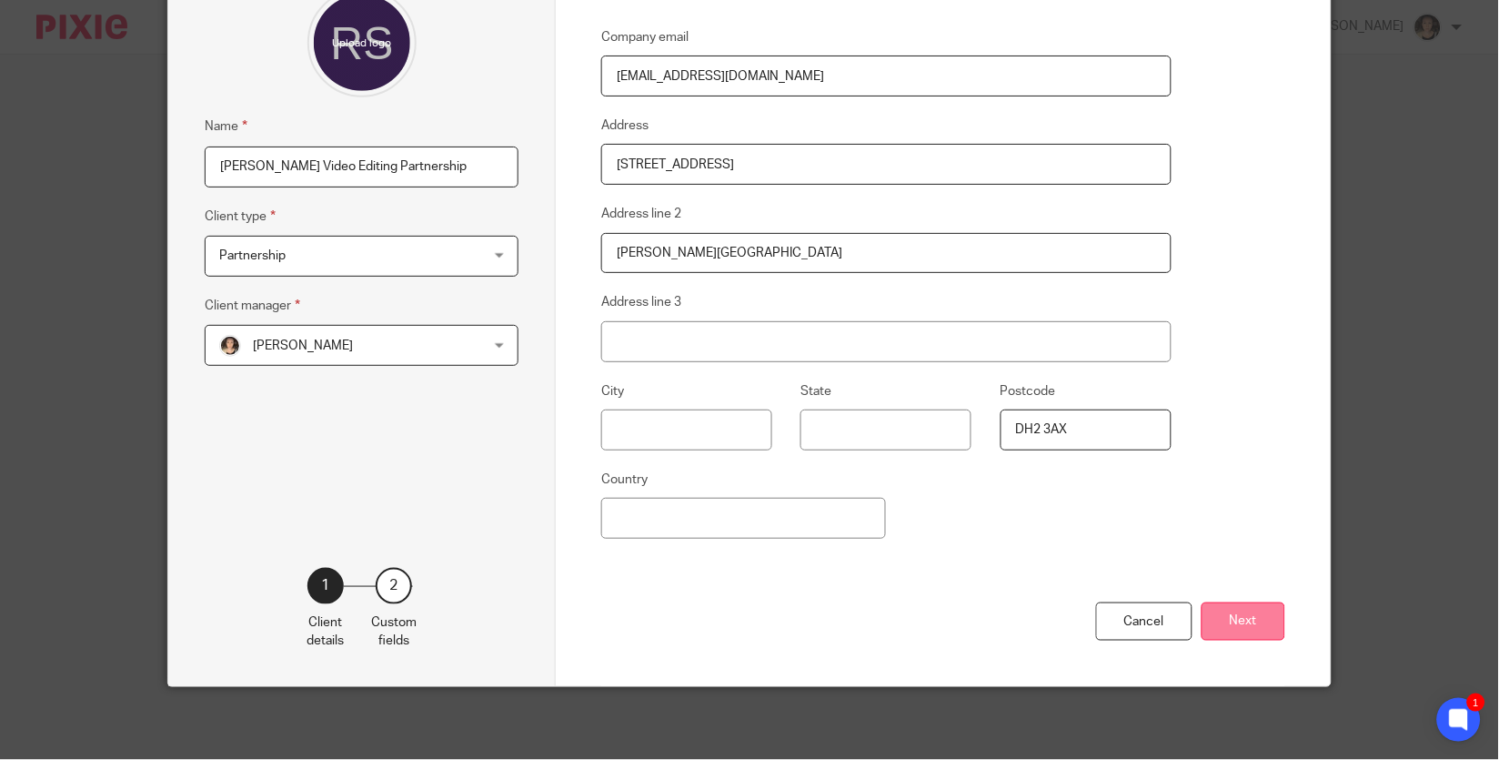
type input "Rachel Shenton Video Editing Partnership"
click at [1233, 620] on button "Next" at bounding box center [1244, 621] width 84 height 39
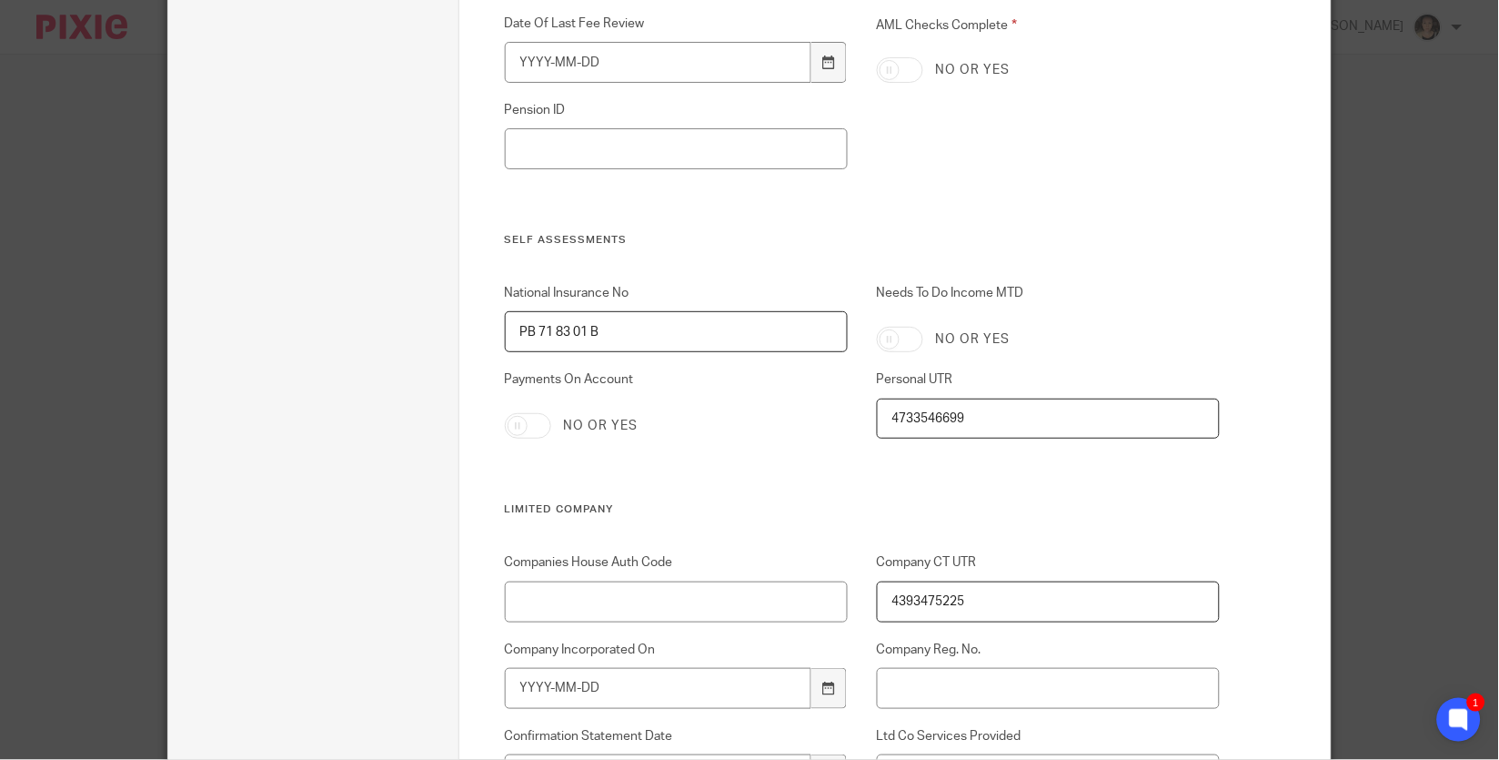
scroll to position [1196, 0]
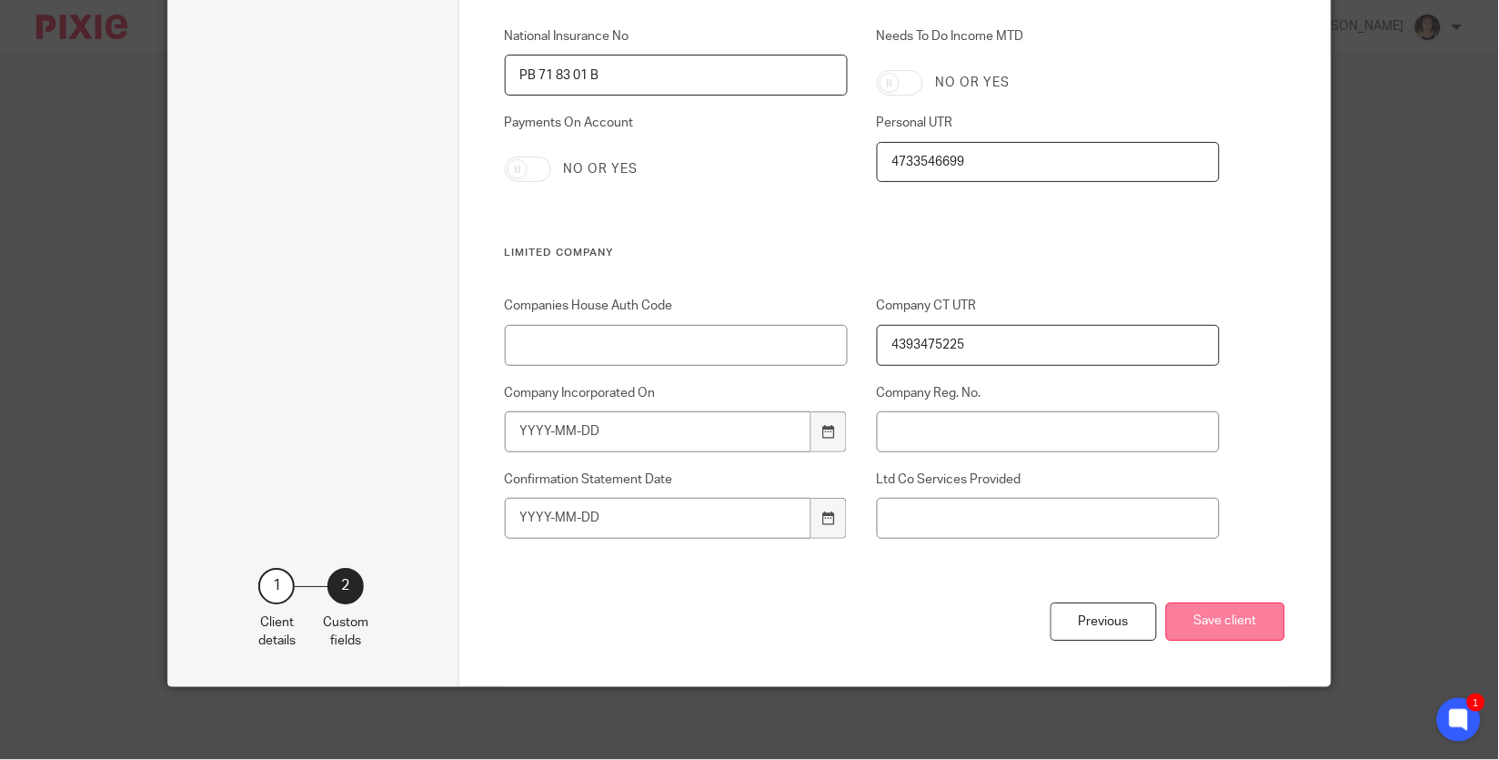
click at [1193, 622] on button "Save client" at bounding box center [1225, 621] width 119 height 39
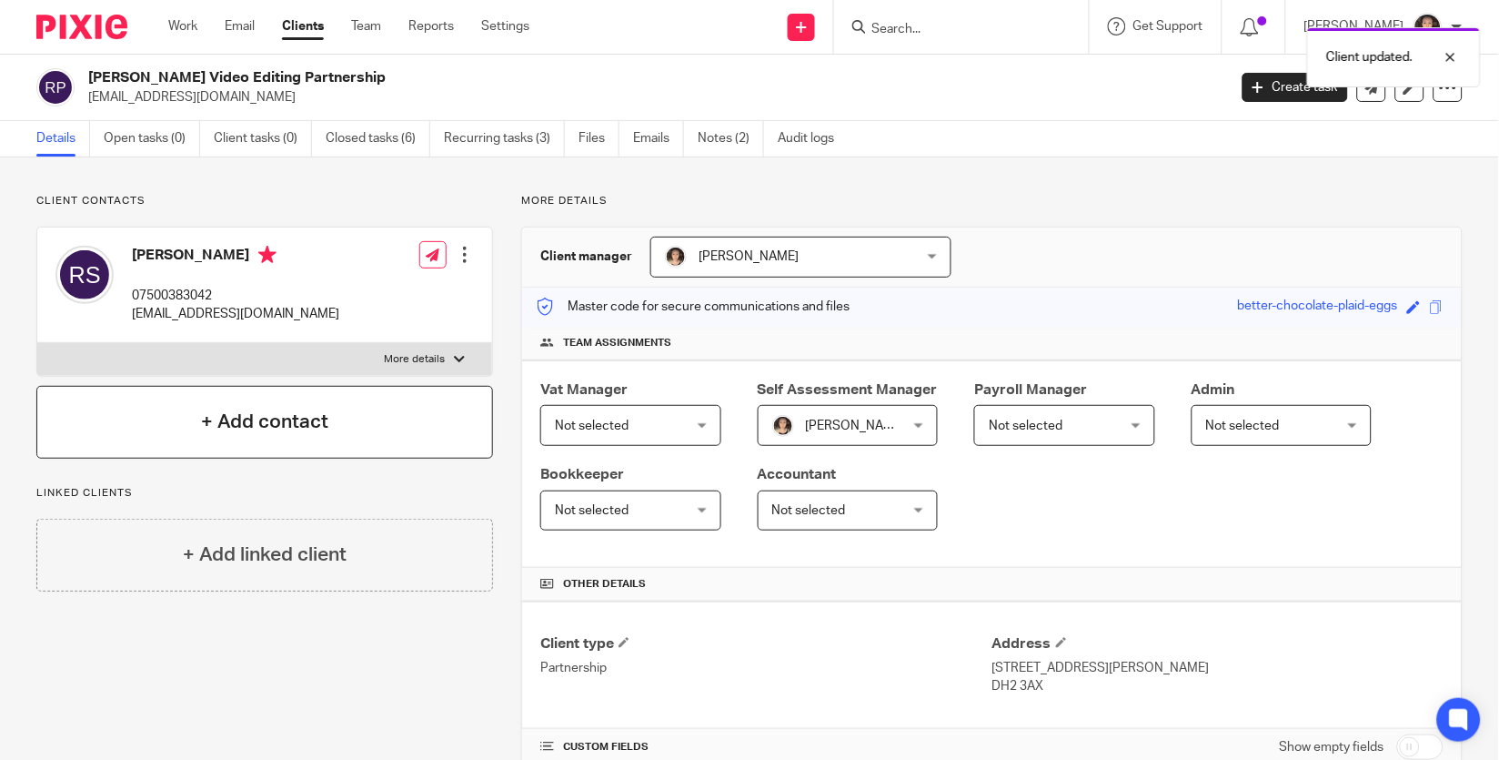
click at [298, 418] on h4 "+ Add contact" at bounding box center [264, 422] width 127 height 28
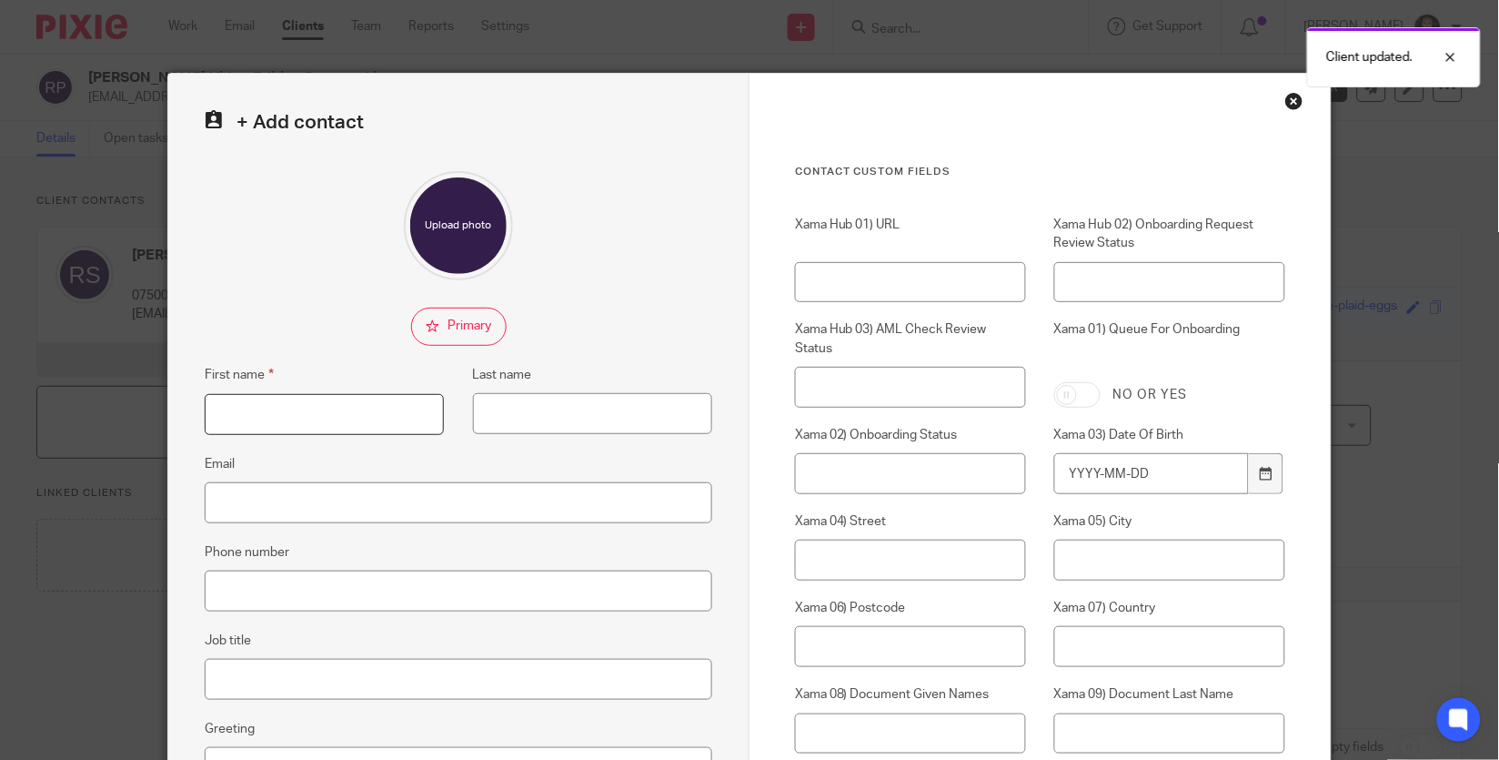
click at [298, 418] on input "First name" at bounding box center [324, 414] width 239 height 41
type input "B"
type input "Rebecca"
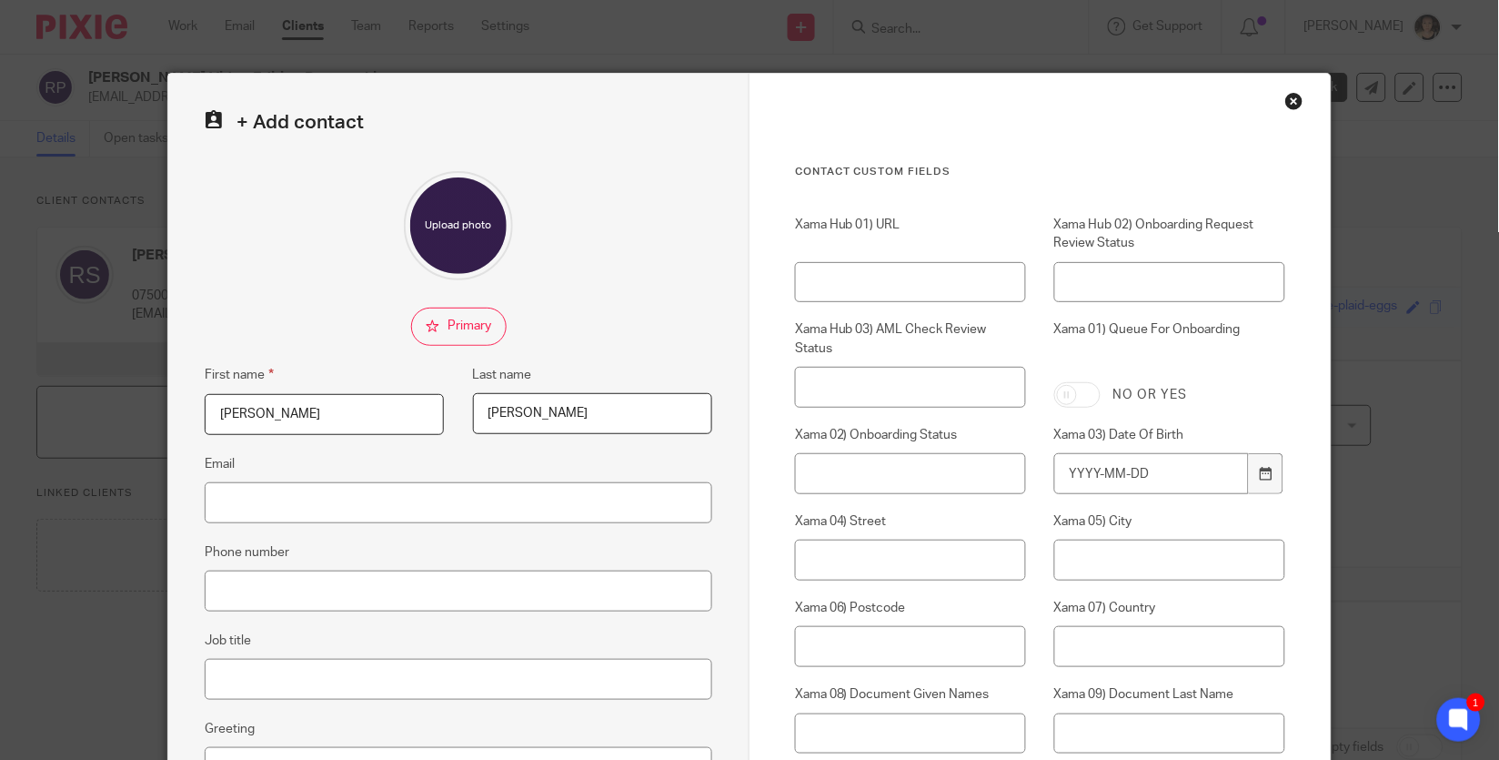
type input "Harrington"
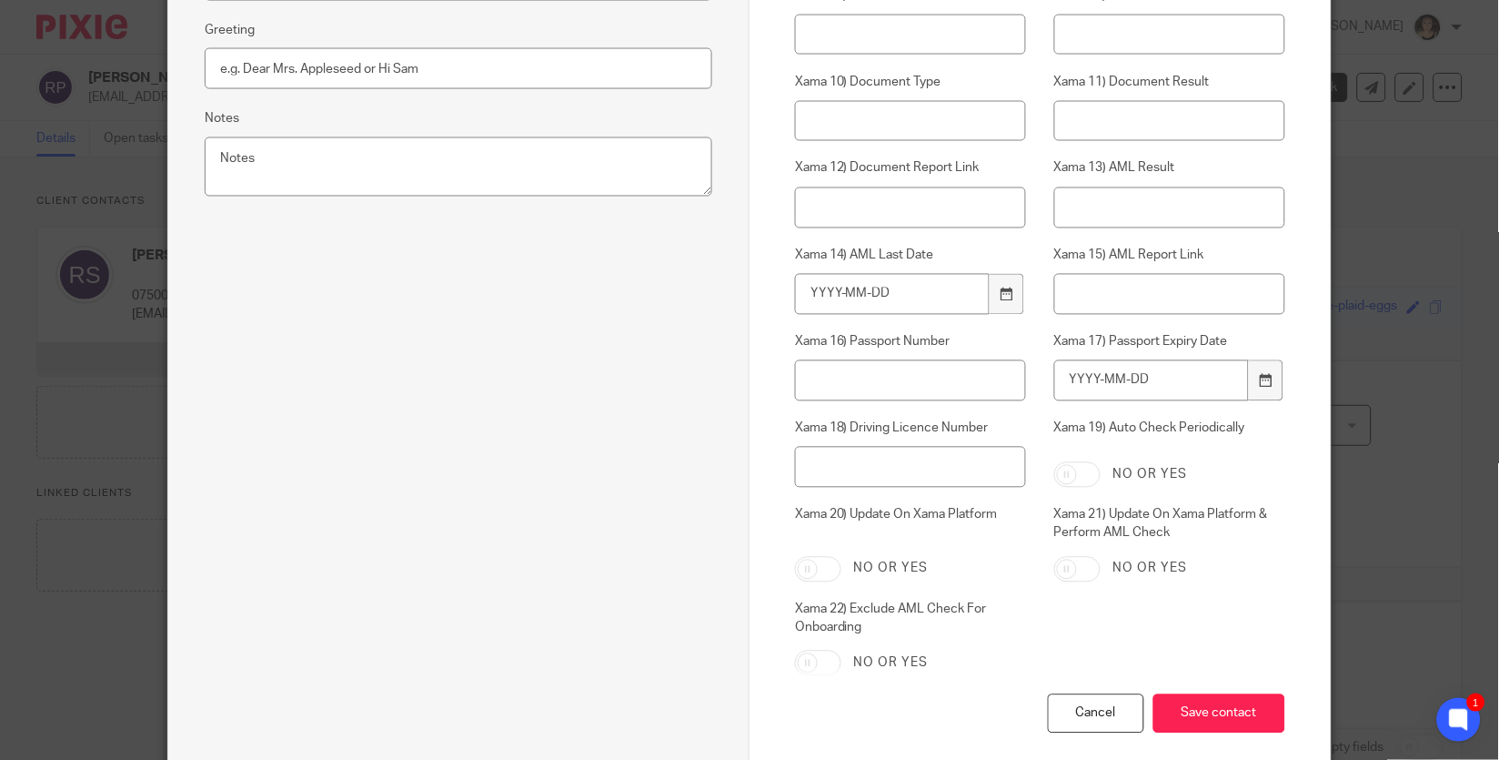
scroll to position [792, 0]
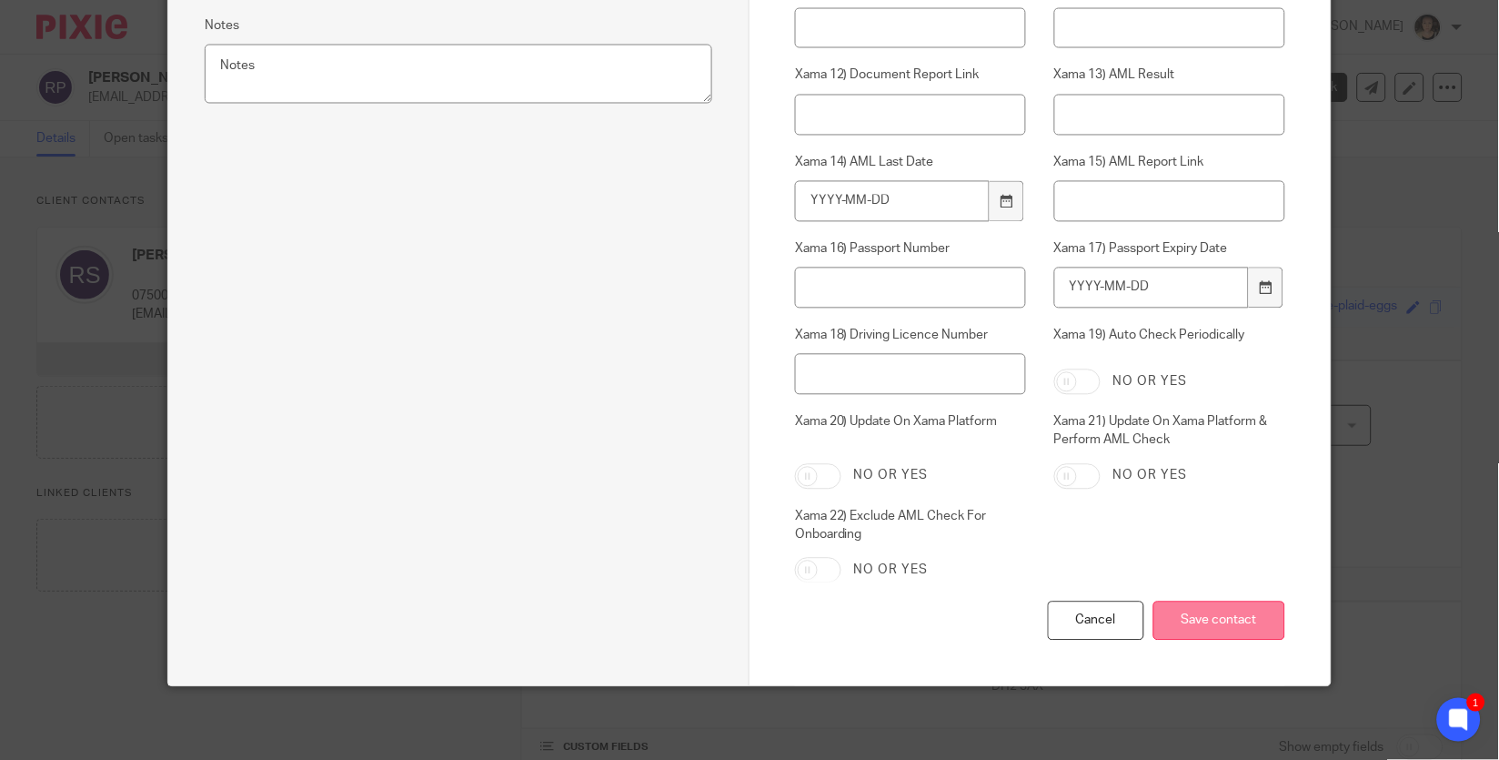
click at [1236, 628] on input "Save contact" at bounding box center [1220, 620] width 132 height 39
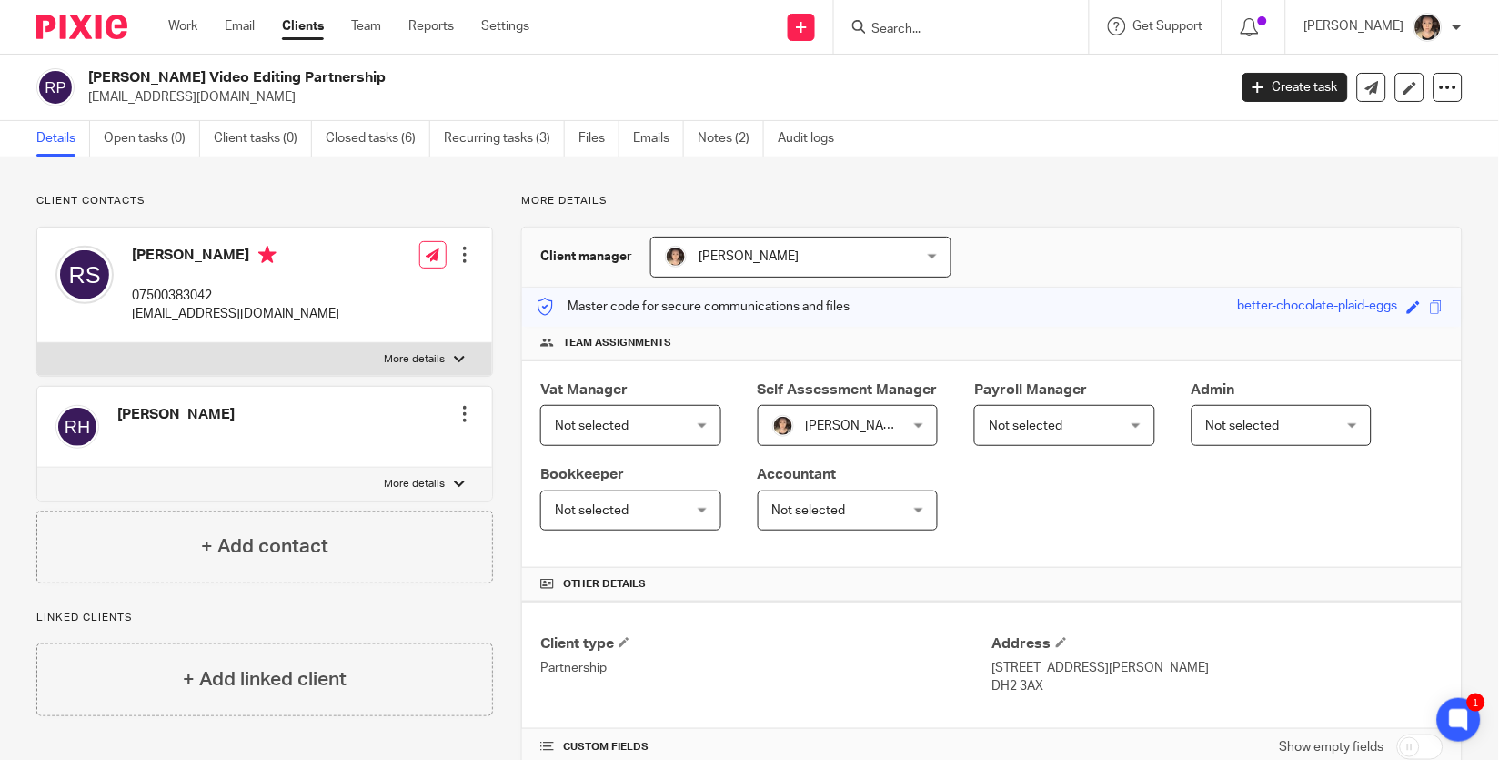
click at [916, 35] on input "Search" at bounding box center [953, 30] width 164 height 16
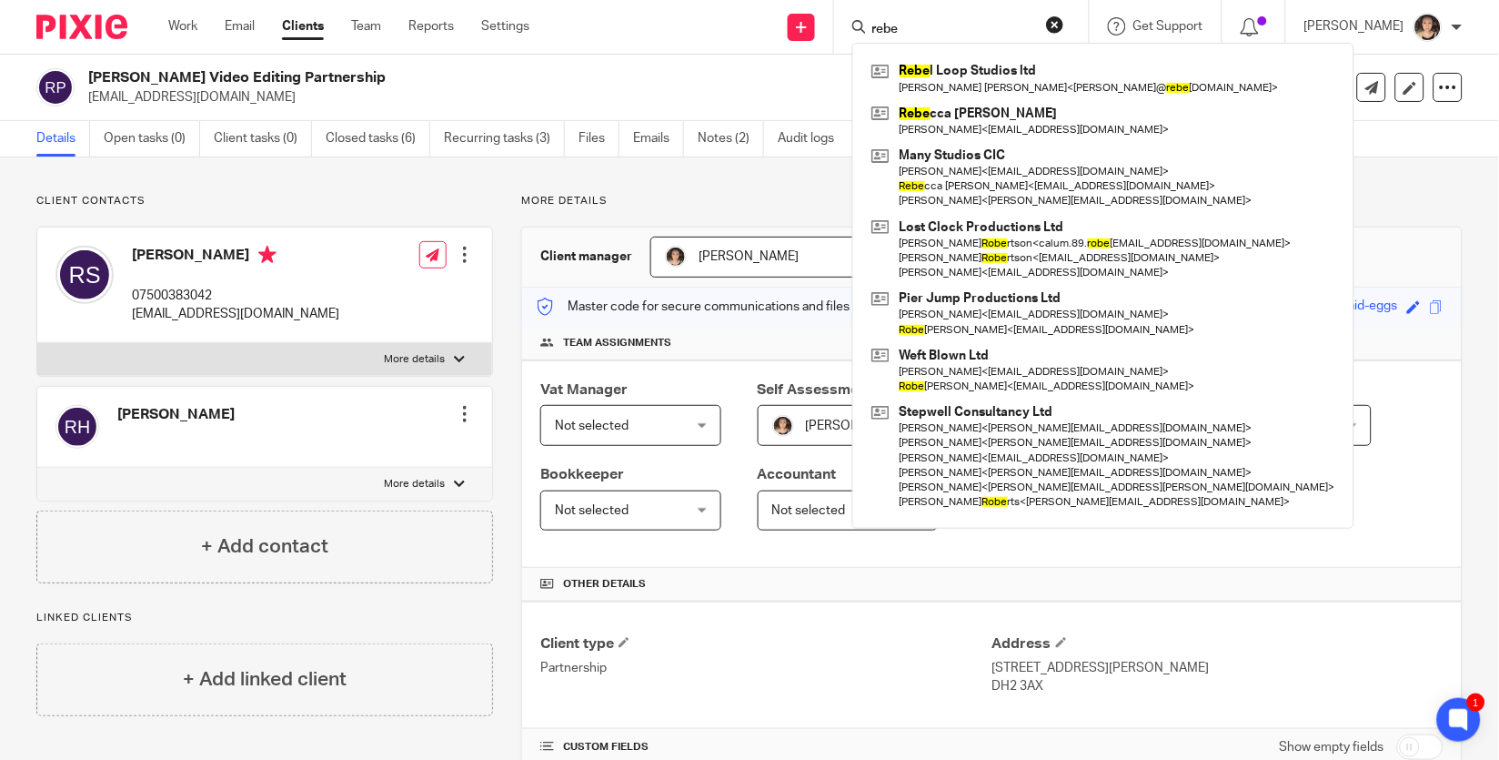
type input "rebe"
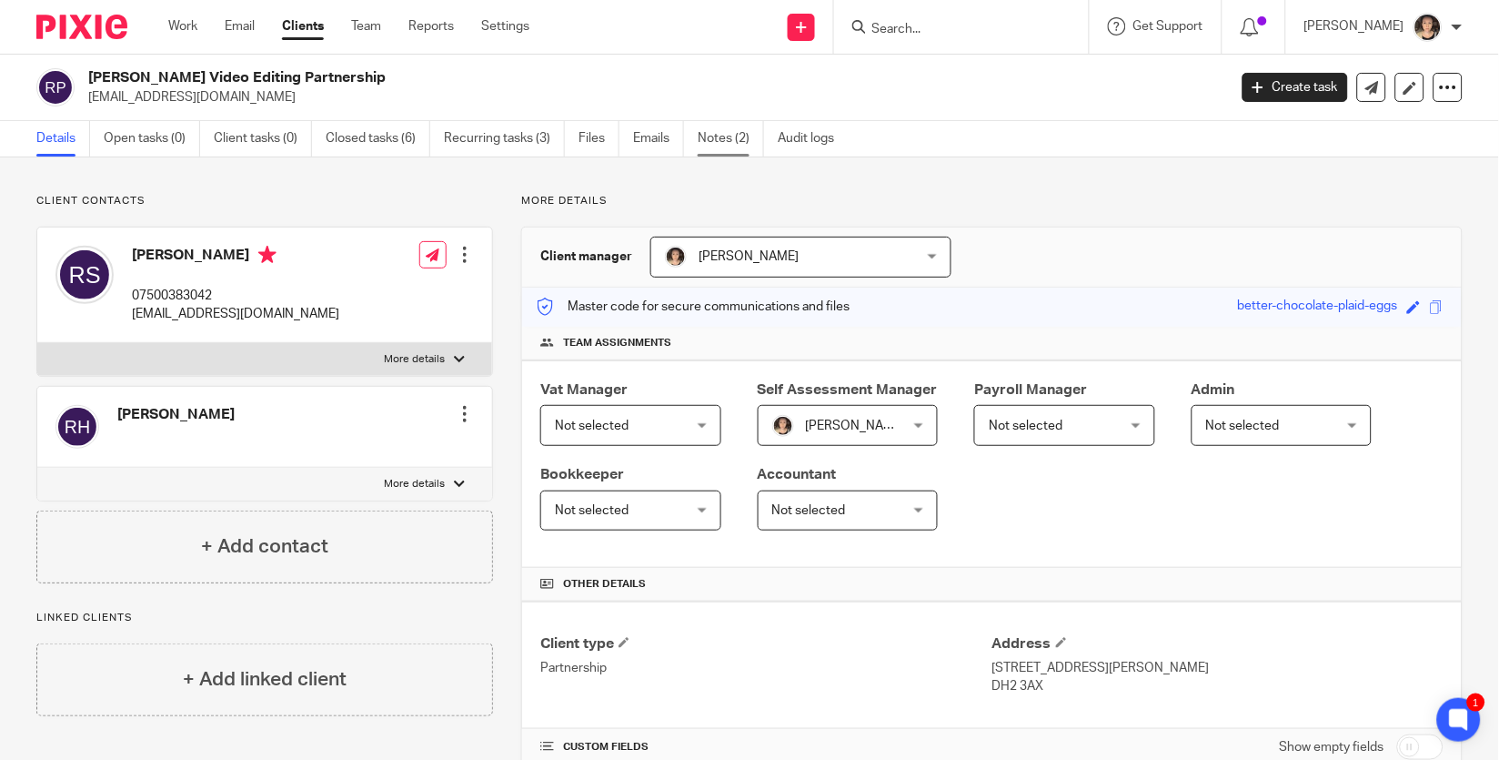
click at [735, 136] on link "Notes (2)" at bounding box center [731, 138] width 66 height 35
